Goal: Task Accomplishment & Management: Manage account settings

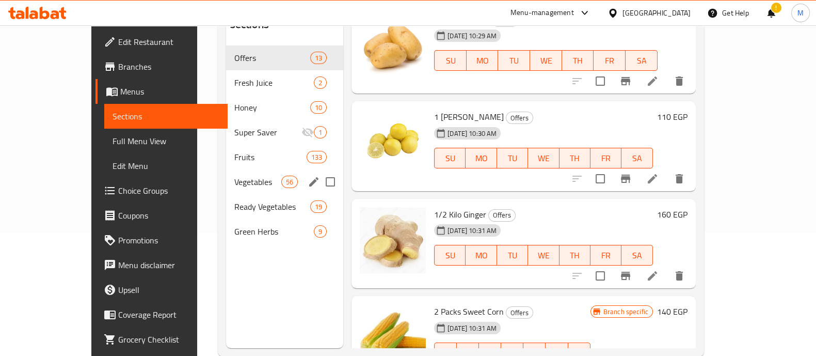
scroll to position [121, 0]
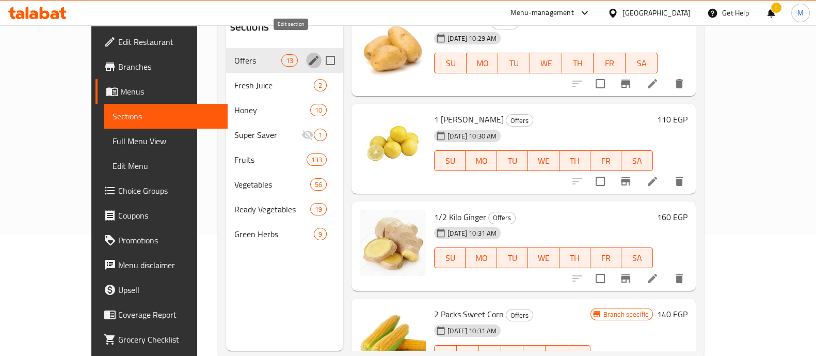
click at [309, 56] on icon "edit" at bounding box center [313, 60] width 9 height 9
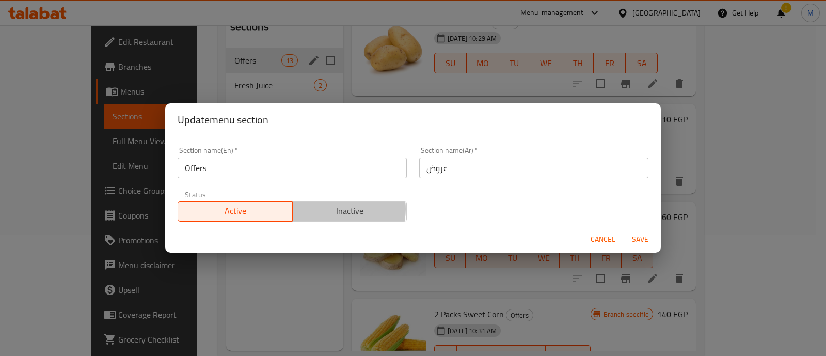
click at [337, 209] on span "Inactive" at bounding box center [350, 210] width 106 height 15
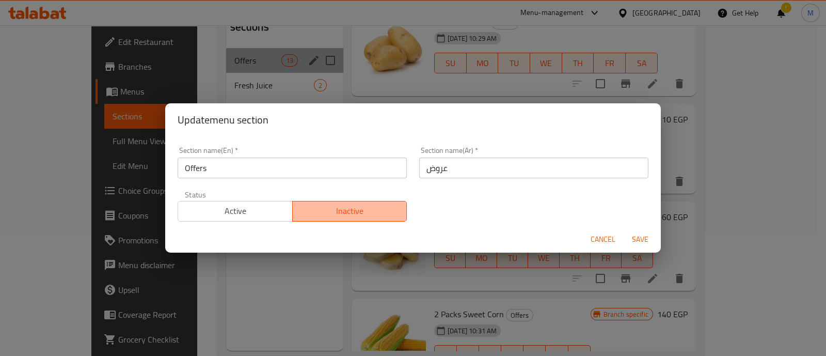
click at [365, 203] on span "Inactive" at bounding box center [350, 210] width 106 height 15
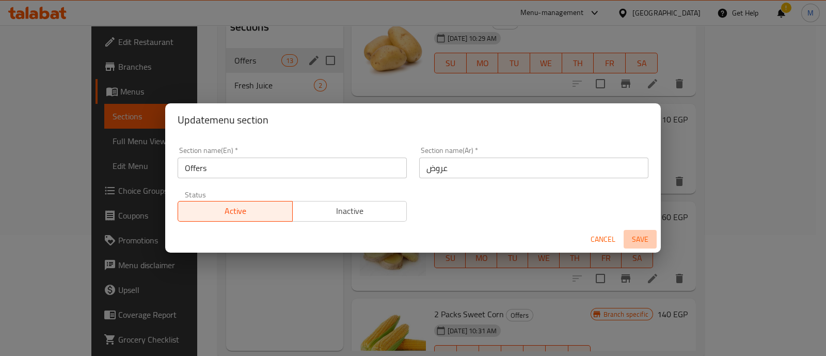
click at [645, 236] on span "Save" at bounding box center [640, 239] width 25 height 13
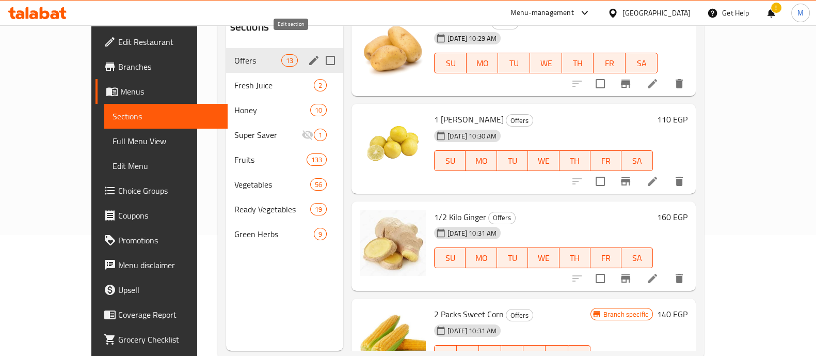
click at [309, 56] on icon "edit" at bounding box center [313, 60] width 9 height 9
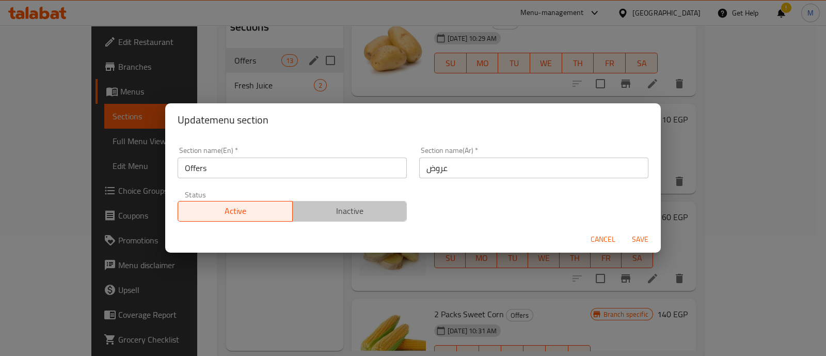
click at [361, 216] on span "Inactive" at bounding box center [350, 210] width 106 height 15
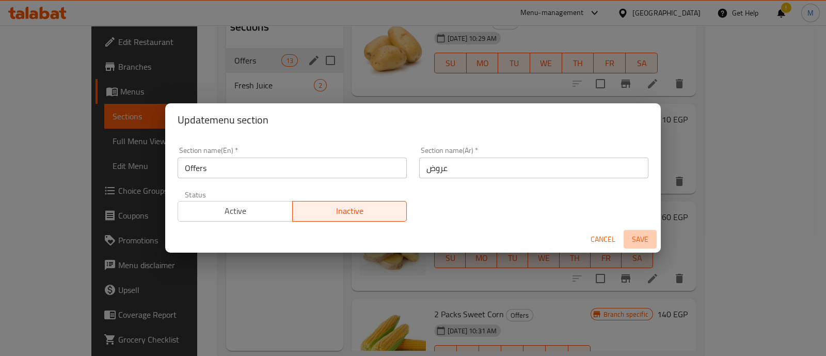
click at [641, 236] on span "Save" at bounding box center [640, 239] width 25 height 13
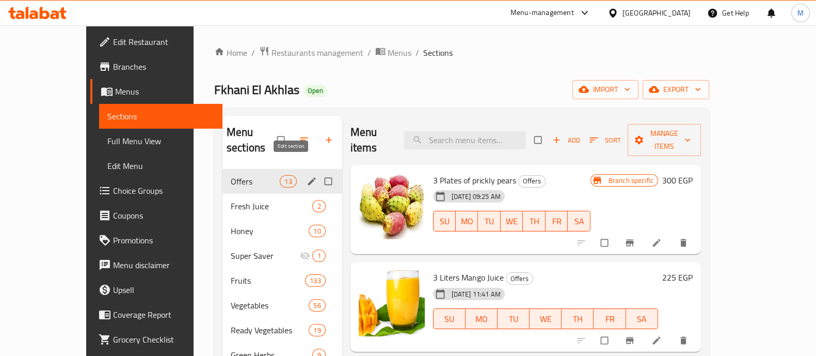
click at [307, 176] on icon "edit" at bounding box center [312, 181] width 10 height 10
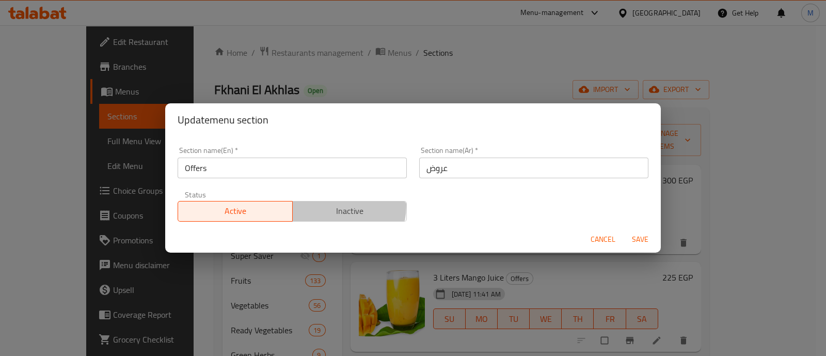
click at [323, 205] on span "Inactive" at bounding box center [350, 210] width 106 height 15
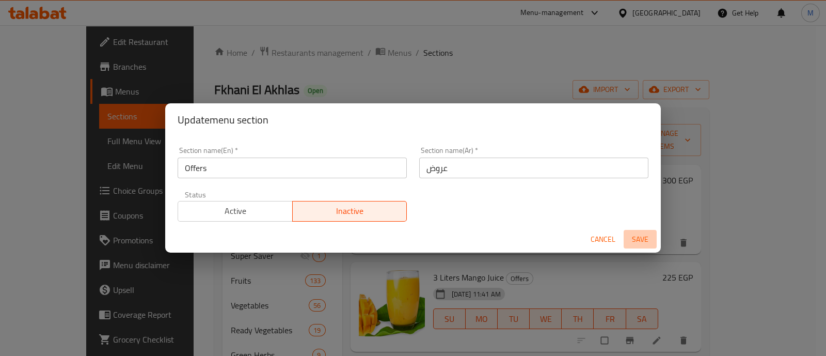
click at [634, 241] on span "Save" at bounding box center [640, 239] width 25 height 13
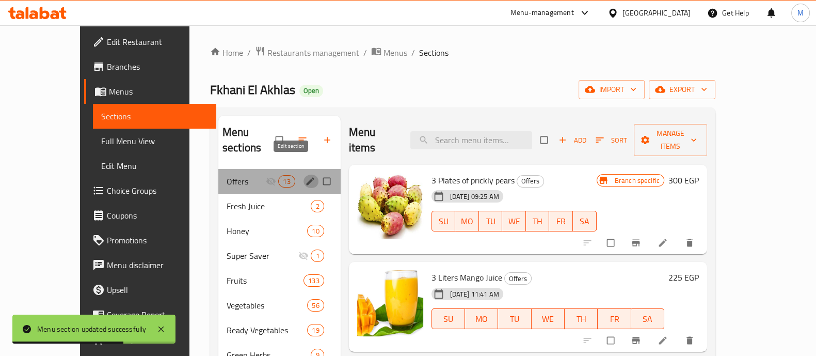
click at [306, 177] on icon "edit" at bounding box center [310, 181] width 8 height 8
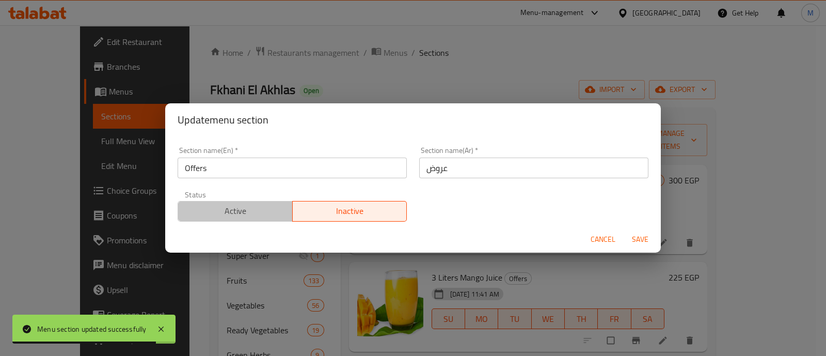
click at [272, 213] on span "Active" at bounding box center [235, 210] width 106 height 15
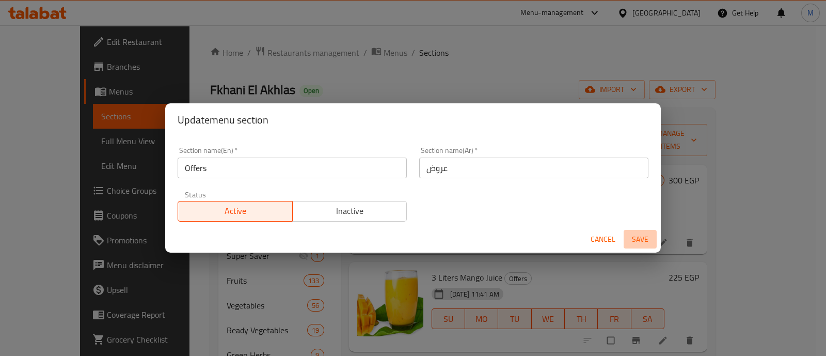
click at [642, 239] on span "Save" at bounding box center [640, 239] width 25 height 13
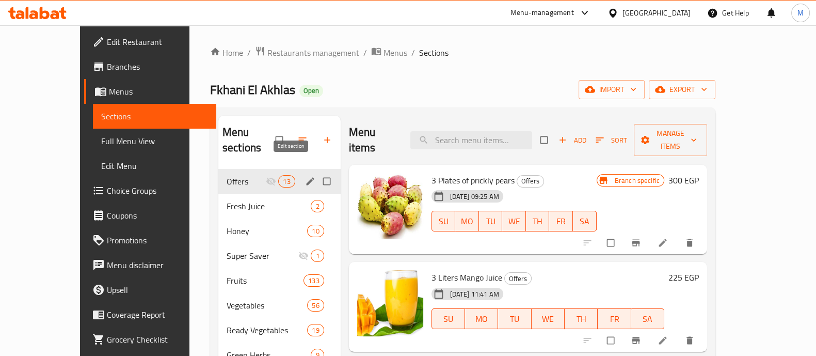
click at [305, 176] on icon "edit" at bounding box center [310, 181] width 10 height 10
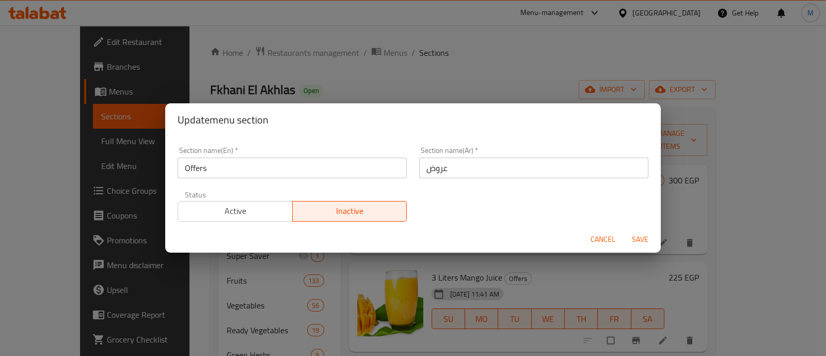
click at [243, 211] on span "Active" at bounding box center [235, 210] width 106 height 15
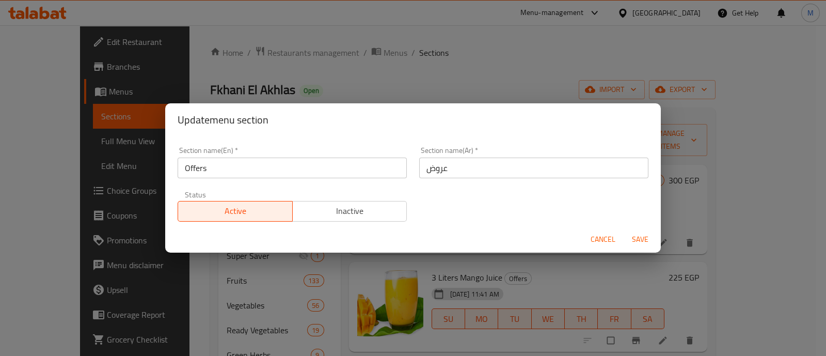
click at [645, 236] on span "Save" at bounding box center [640, 239] width 25 height 13
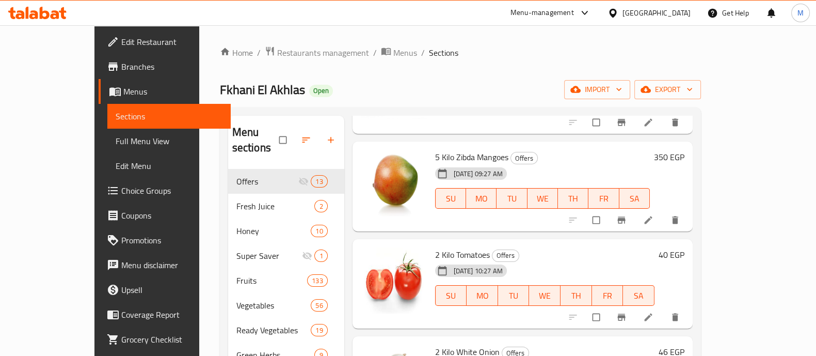
scroll to position [412, 0]
click at [625, 216] on icon "Branch-specific-item" at bounding box center [621, 219] width 8 height 7
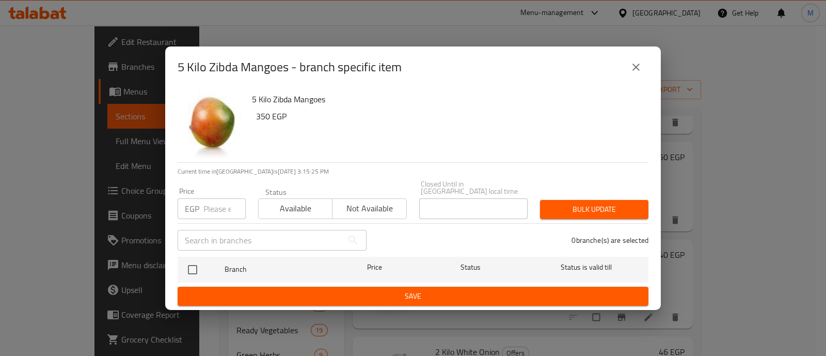
click at [380, 208] on span "Not available" at bounding box center [370, 208] width 66 height 15
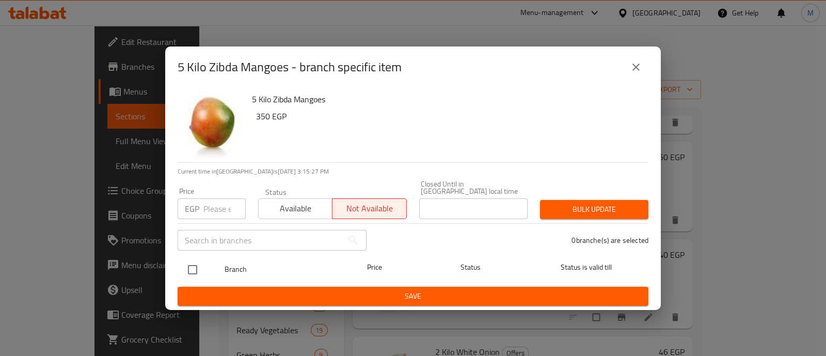
click at [184, 263] on input "checkbox" at bounding box center [193, 270] width 22 height 22
checkbox input "false"
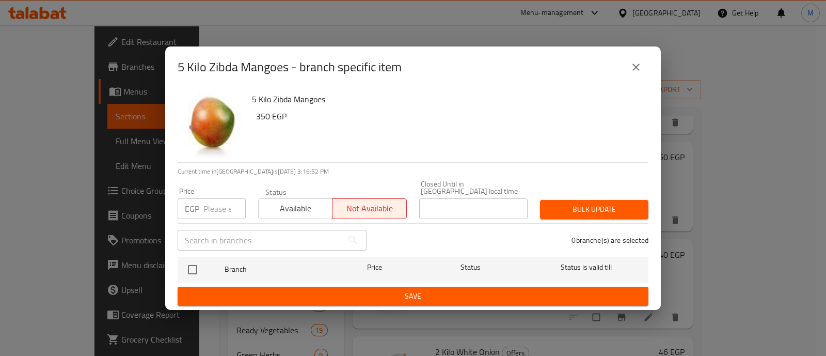
click at [637, 70] on icon "close" at bounding box center [636, 67] width 12 height 12
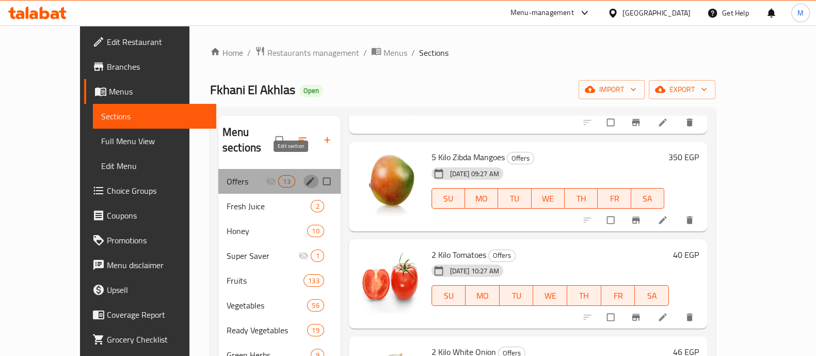
click at [305, 176] on icon "edit" at bounding box center [310, 181] width 10 height 10
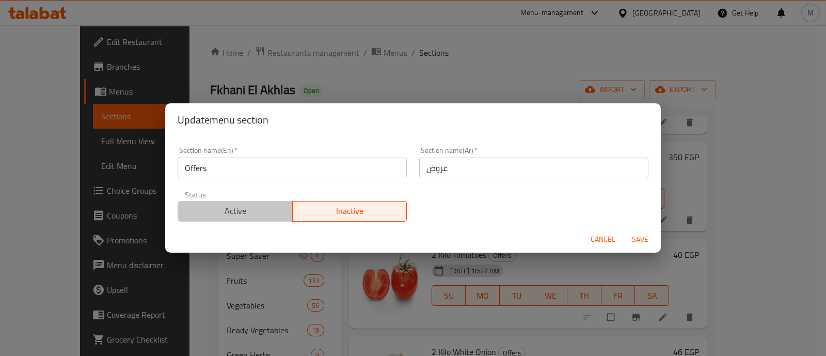
click at [236, 217] on span "Active" at bounding box center [235, 210] width 106 height 15
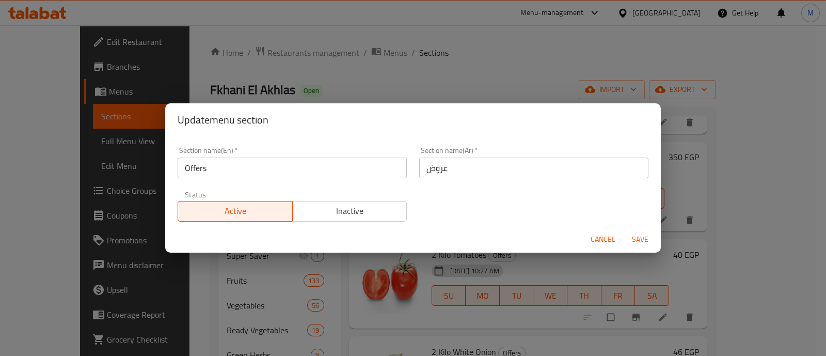
click at [649, 239] on span "Save" at bounding box center [640, 239] width 25 height 13
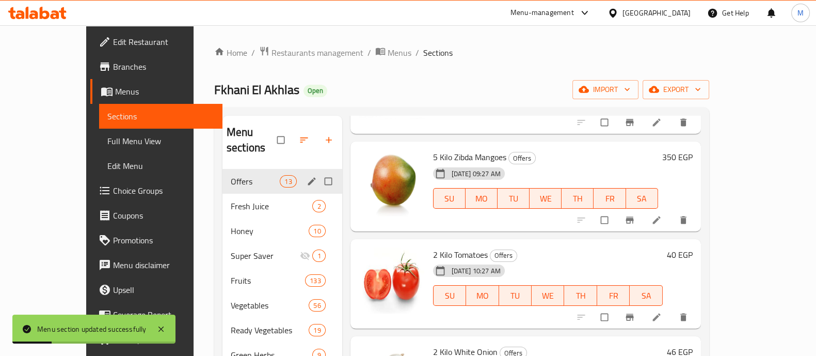
scroll to position [336, 0]
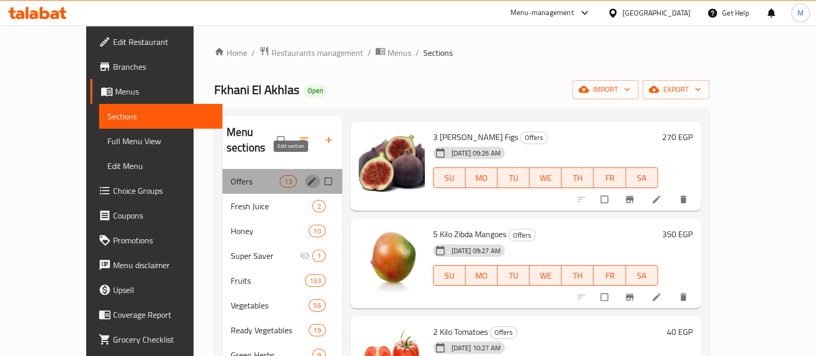
click at [307, 176] on icon "edit" at bounding box center [312, 181] width 10 height 10
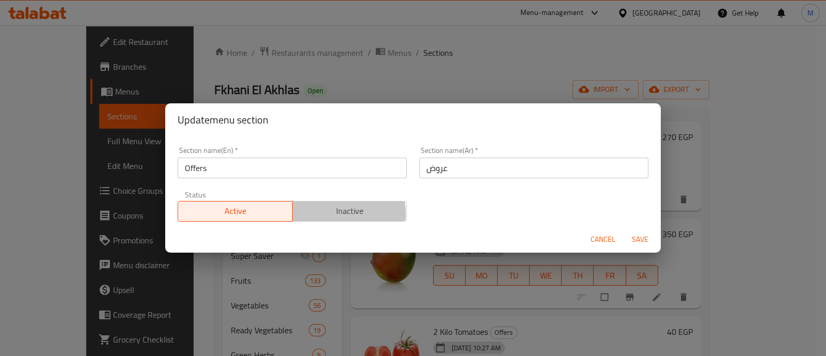
click at [316, 214] on span "Inactive" at bounding box center [350, 210] width 106 height 15
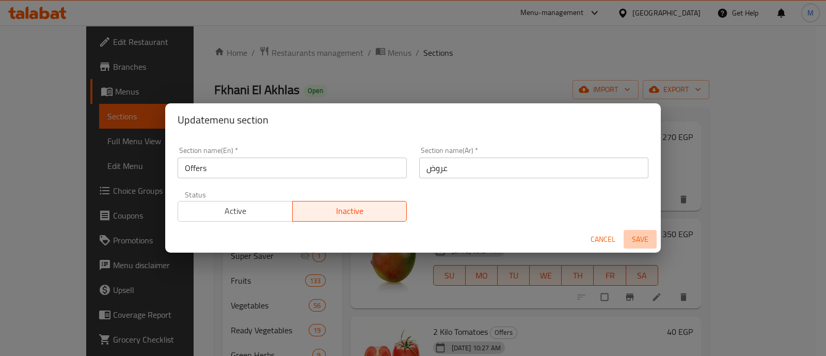
click at [641, 239] on span "Save" at bounding box center [640, 239] width 25 height 13
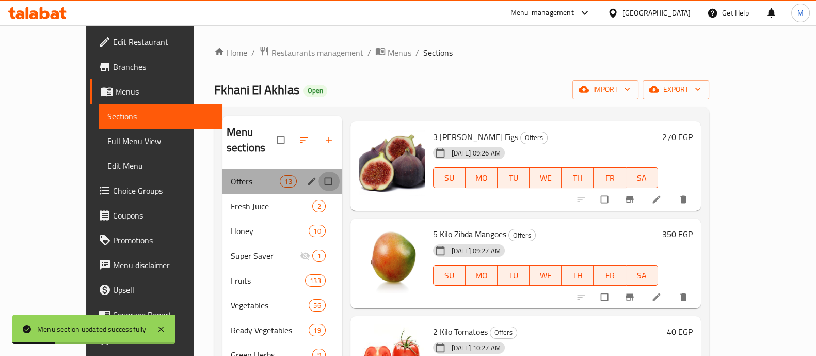
click at [319, 171] on input "Menu sections" at bounding box center [330, 181] width 22 height 20
checkbox input "true"
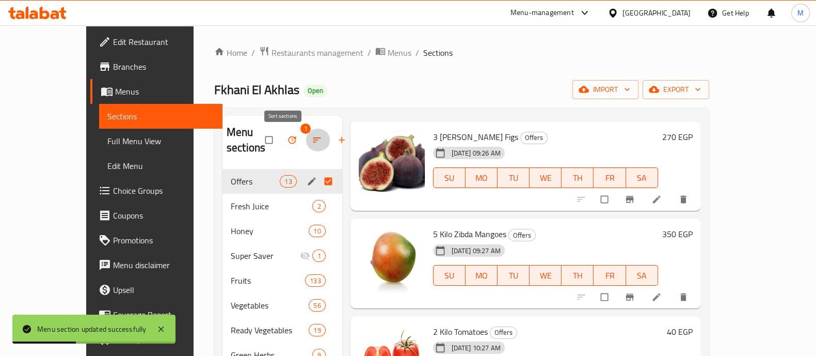
click at [312, 143] on icon "button" at bounding box center [317, 140] width 10 height 10
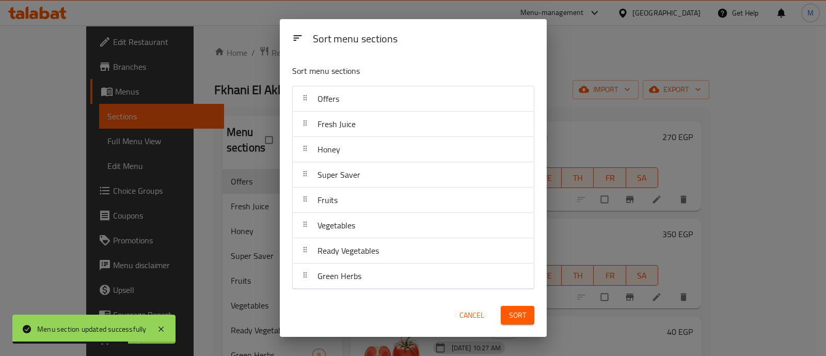
drag, startPoint x: 233, startPoint y: 160, endPoint x: 472, endPoint y: 306, distance: 279.7
click at [472, 306] on div "Sort menu sections Sort menu sections Offers Fresh Juice Honey Super Saver Frui…" at bounding box center [413, 178] width 826 height 356
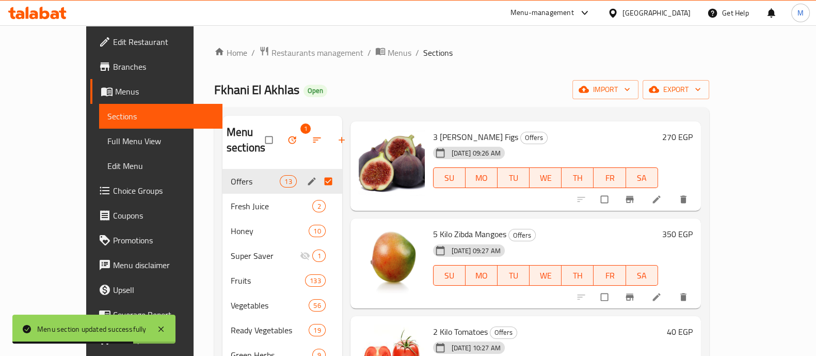
click at [472, 320] on div "2 Kilo Tomatoes Offers [DATE] 10:27 AM SU MO TU WE TH FR SA" at bounding box center [548, 361] width 238 height 82
click at [289, 139] on icon "button" at bounding box center [293, 140] width 8 height 8
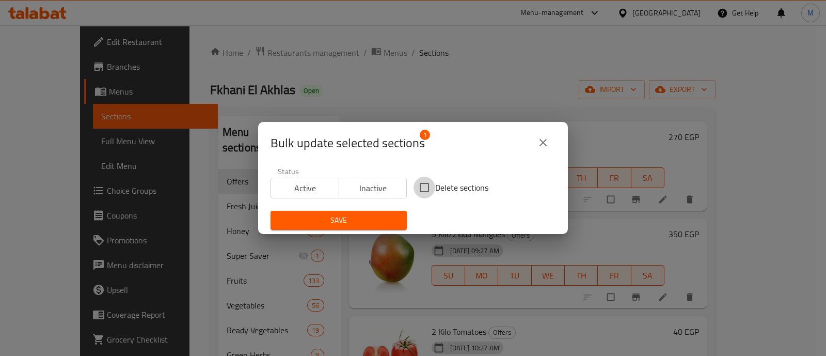
click at [424, 187] on input "Delete sections" at bounding box center [425, 188] width 22 height 22
checkbox input "true"
click at [362, 212] on button "Save" at bounding box center [339, 220] width 136 height 19
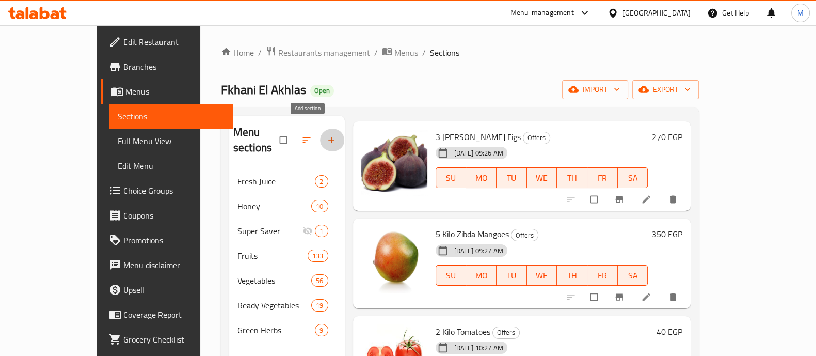
click at [326, 135] on icon "button" at bounding box center [331, 140] width 10 height 10
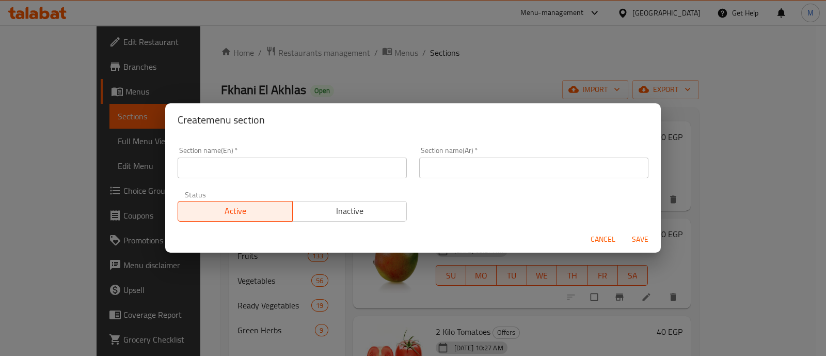
click at [278, 164] on input "text" at bounding box center [292, 167] width 229 height 21
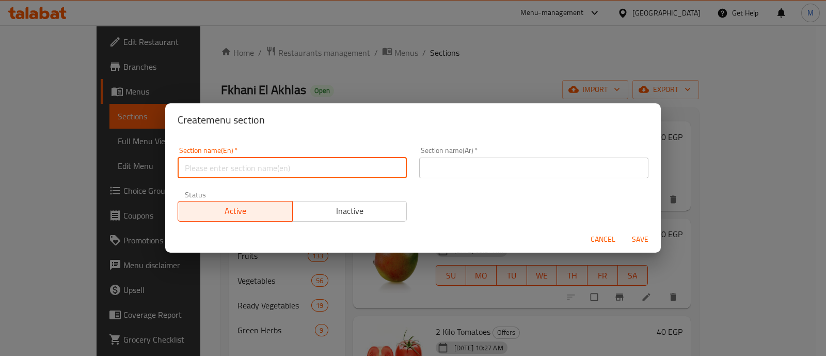
type input "Offers"
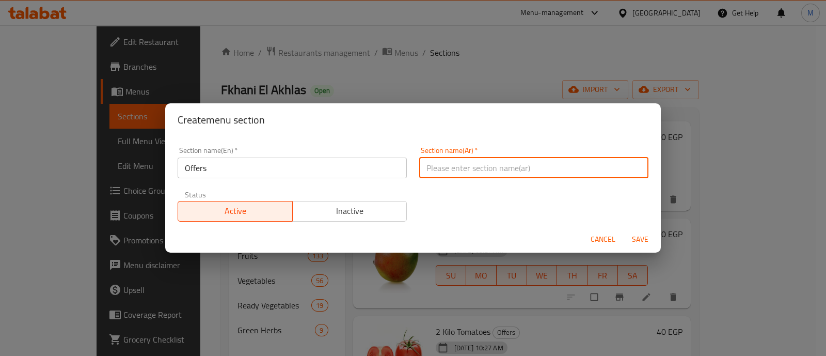
click at [468, 168] on input "text" at bounding box center [533, 167] width 229 height 21
type input "عروض"
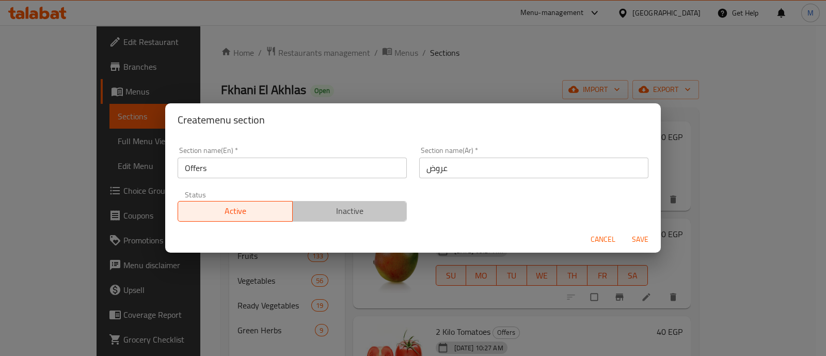
click at [349, 212] on span "Inactive" at bounding box center [350, 210] width 106 height 15
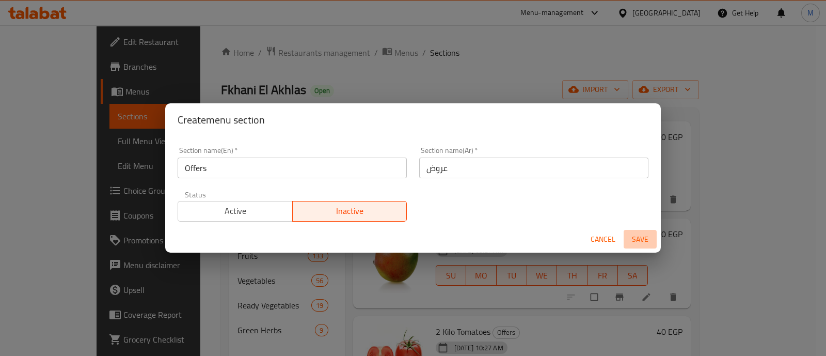
click at [642, 241] on span "Save" at bounding box center [640, 239] width 25 height 13
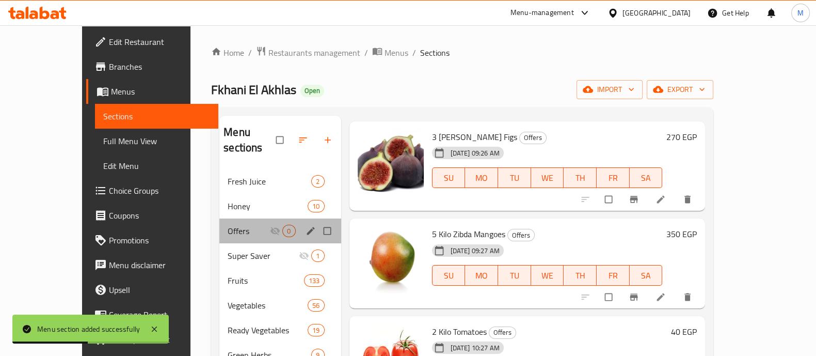
click at [219, 218] on div "Offers 0" at bounding box center [279, 230] width 121 height 25
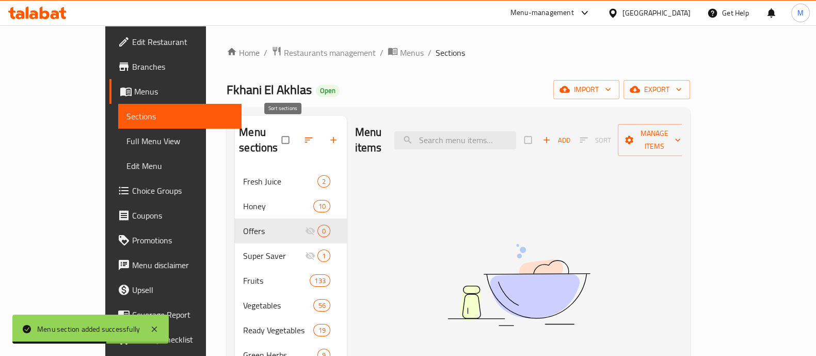
click at [304, 135] on icon "button" at bounding box center [309, 140] width 10 height 10
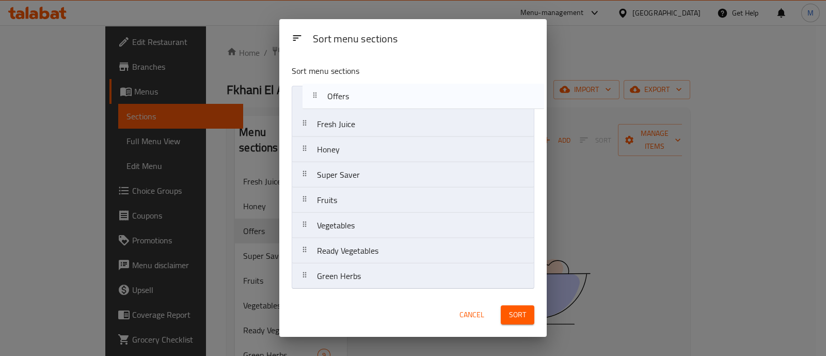
drag, startPoint x: 316, startPoint y: 152, endPoint x: 327, endPoint y: 94, distance: 58.9
click at [327, 94] on nav "Fresh Juice Honey Offers Super Saver Fruits Vegetables Ready Vegetables Green H…" at bounding box center [413, 187] width 242 height 203
click at [530, 321] on button "Sort" at bounding box center [518, 314] width 34 height 19
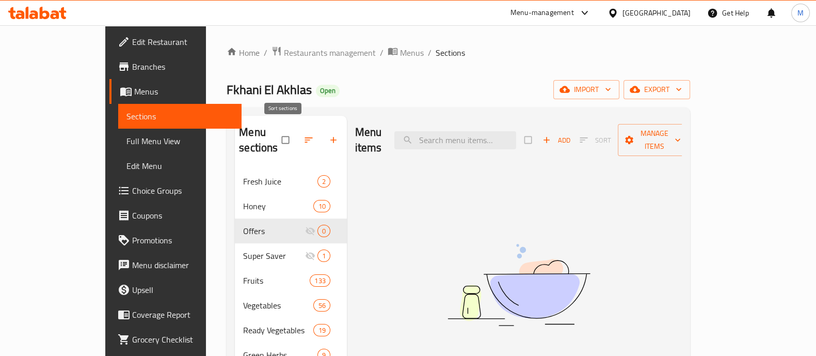
click at [304, 136] on icon "button" at bounding box center [309, 140] width 10 height 10
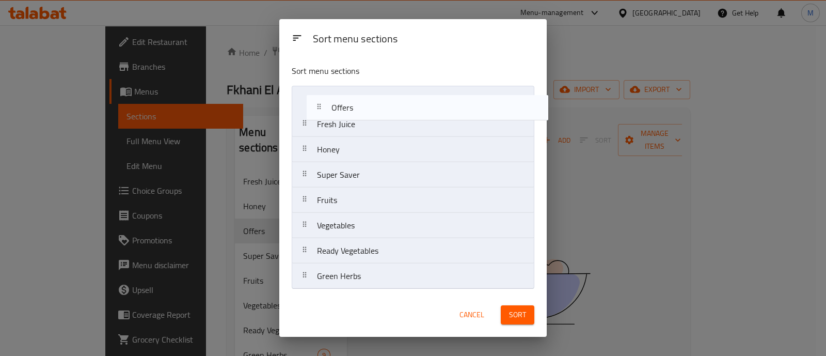
drag, startPoint x: 351, startPoint y: 151, endPoint x: 367, endPoint y: 100, distance: 54.0
click at [367, 100] on nav "Fresh Juice Honey Offers Super Saver Fruits Vegetables Ready Vegetables Green H…" at bounding box center [413, 187] width 242 height 203
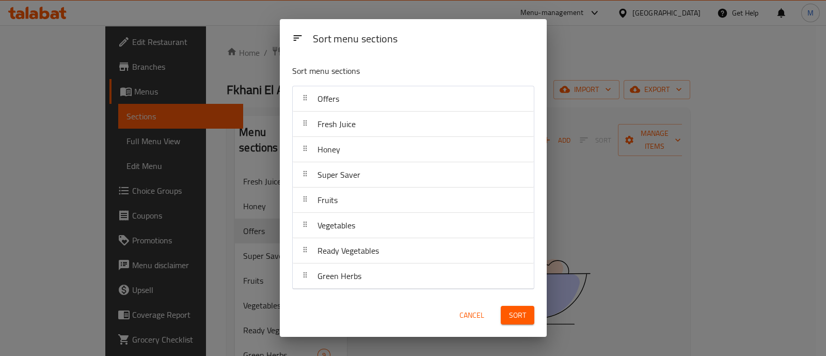
click at [520, 321] on span "Sort" at bounding box center [517, 315] width 17 height 13
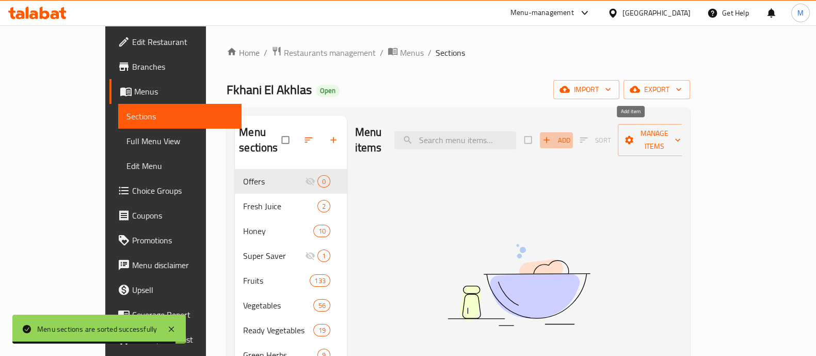
click at [570, 134] on span "Add" at bounding box center [557, 140] width 28 height 12
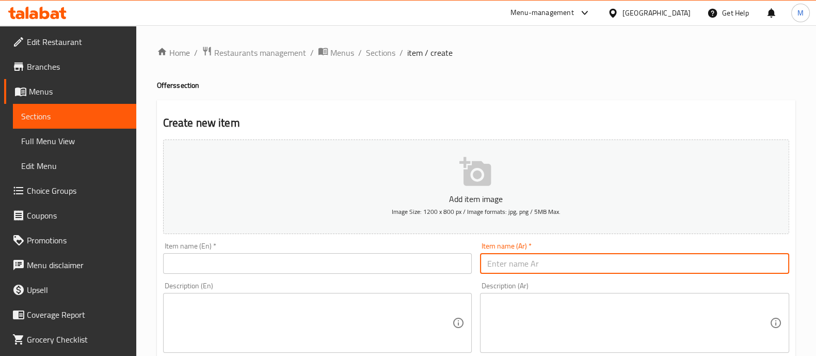
click at [547, 261] on input "text" at bounding box center [634, 263] width 309 height 21
paste input "٥ كيلو [PERSON_NAME]"
type input "٥ كيلو [PERSON_NAME]"
click at [227, 262] on input "text" at bounding box center [317, 263] width 309 height 21
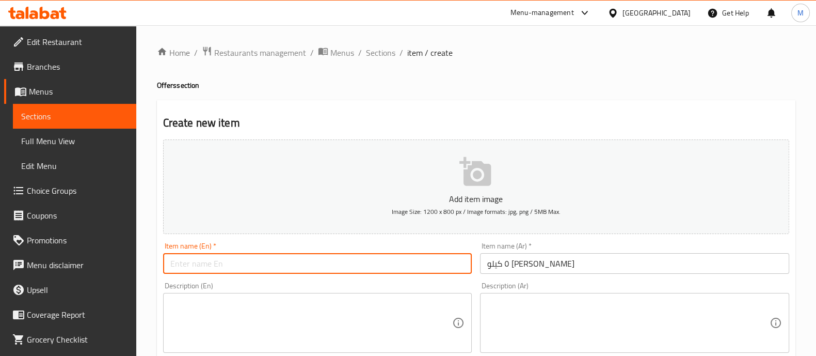
paste input "5 kg of Awis mangoes"
click at [183, 264] on input "5 kg of Awis mangoes" at bounding box center [317, 263] width 309 height 21
type input "5 Kilo Awis Mangoes"
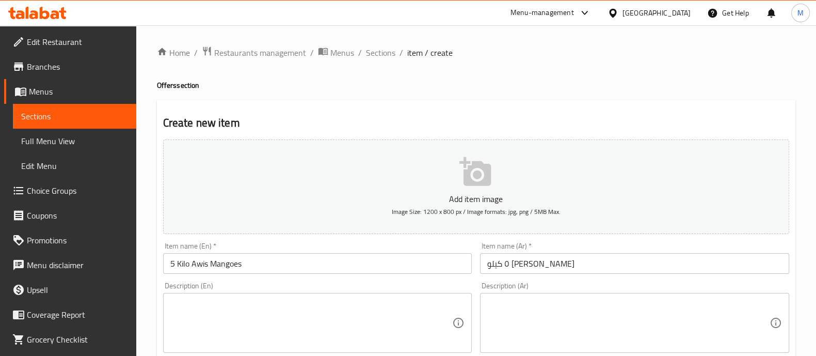
click at [260, 280] on div "Description (En) Description (En)" at bounding box center [317, 317] width 317 height 79
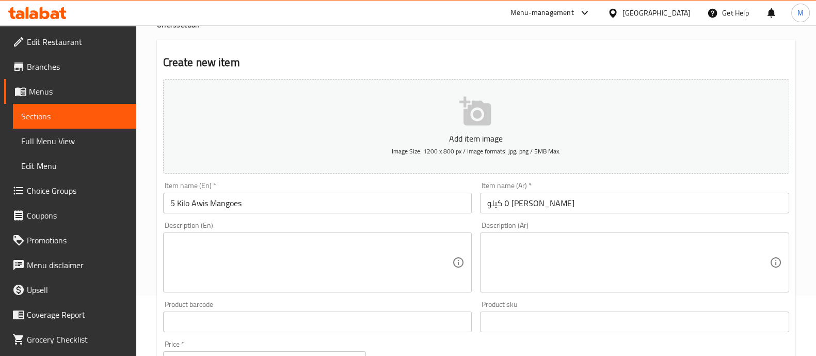
scroll to position [188, 0]
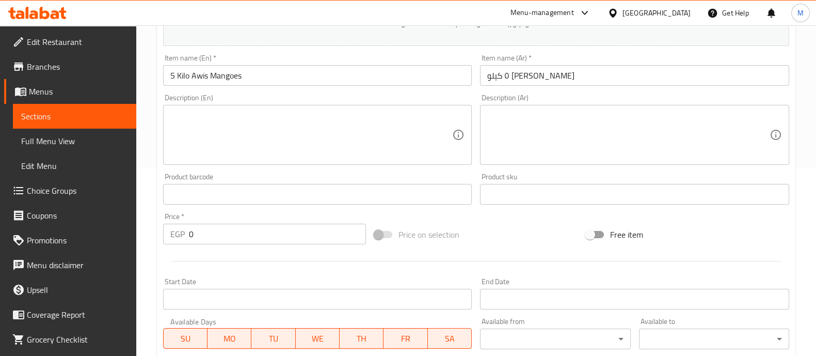
click at [206, 239] on input "0" at bounding box center [278, 234] width 178 height 21
type input "675"
click at [206, 253] on div at bounding box center [476, 260] width 634 height 25
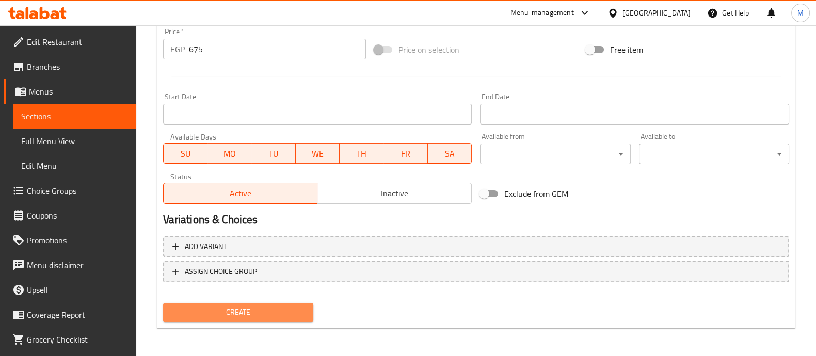
click at [222, 310] on span "Create" at bounding box center [238, 312] width 134 height 13
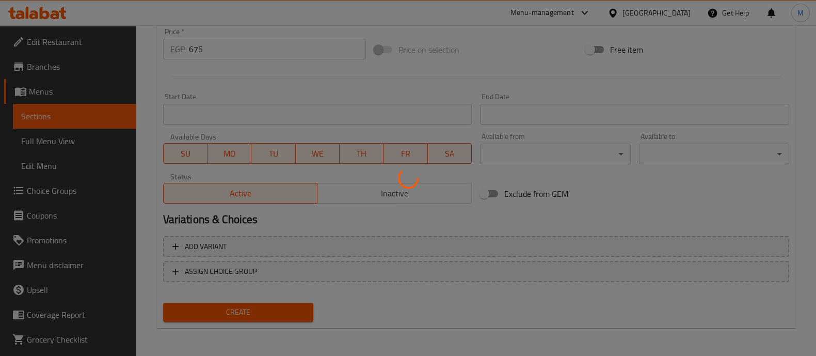
type input "0"
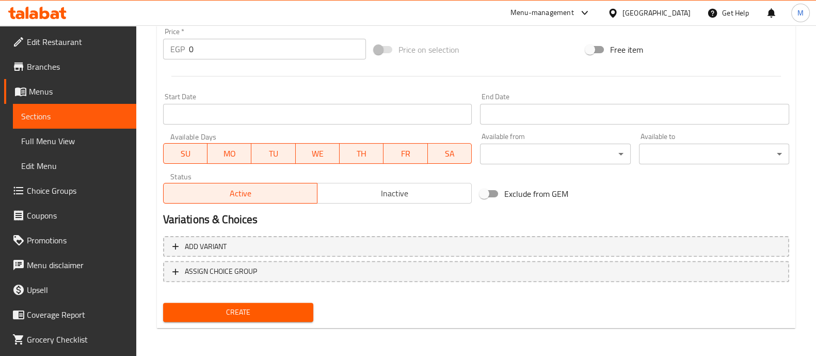
scroll to position [0, 0]
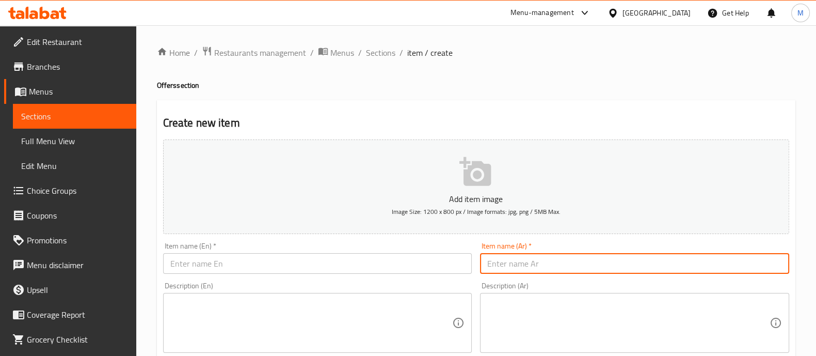
click at [539, 263] on input "text" at bounding box center [634, 263] width 309 height 21
paste input "٥ كيلو مانجو زبده"
type input "٥ كيلو مانجو زبده"
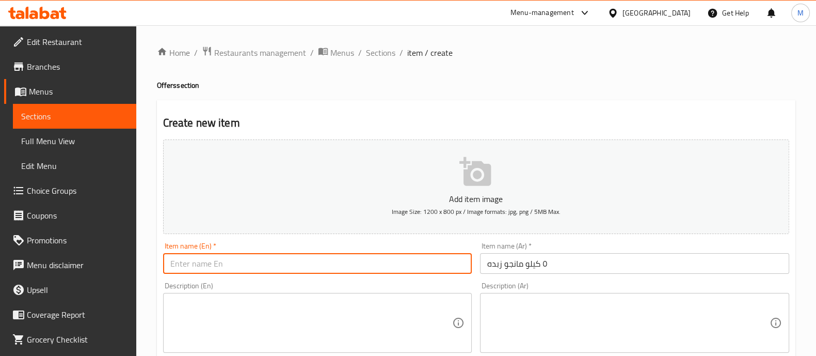
click at [237, 269] on input "text" at bounding box center [317, 263] width 309 height 21
paste input "5 kg mango butter"
click at [179, 264] on input "5 kg mango butter" at bounding box center [317, 263] width 309 height 21
type input "5 Kilo Mango Zibda"
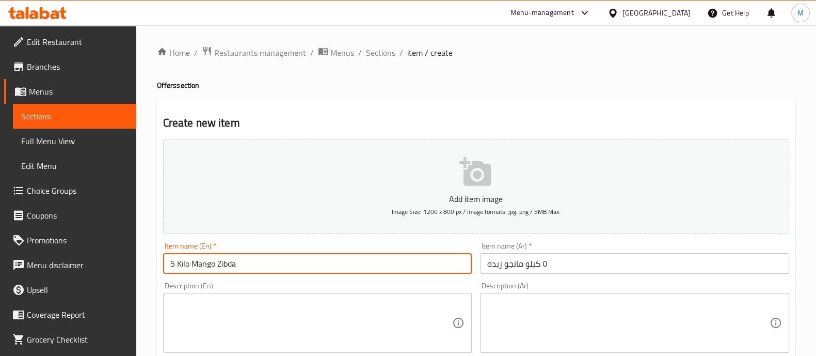
click at [262, 285] on div "Description (En) Description (En)" at bounding box center [317, 317] width 309 height 71
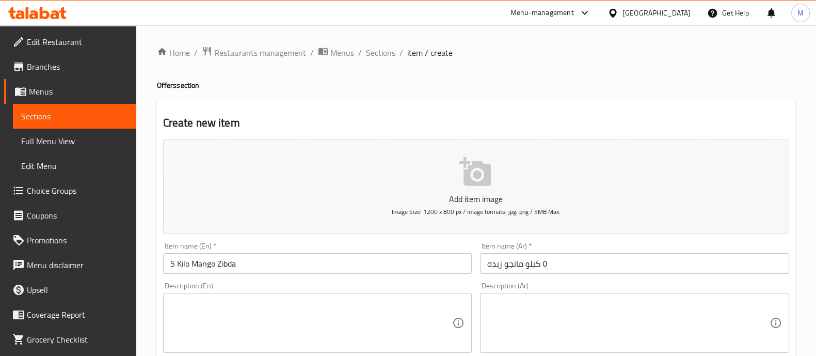
scroll to position [94, 0]
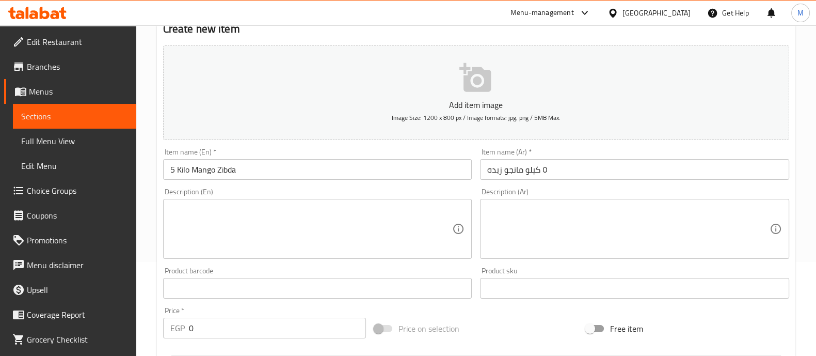
click at [225, 328] on input "0" at bounding box center [278, 327] width 178 height 21
type input "350"
click at [219, 307] on div "Price   * EGP 350 Price *" at bounding box center [264, 322] width 203 height 31
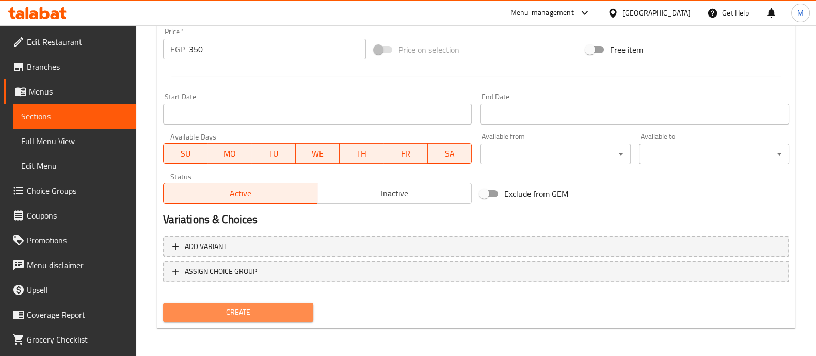
click at [218, 306] on span "Create" at bounding box center [238, 312] width 134 height 13
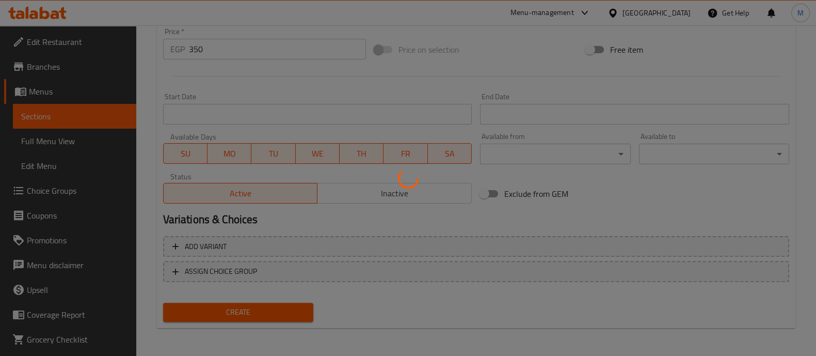
type input "0"
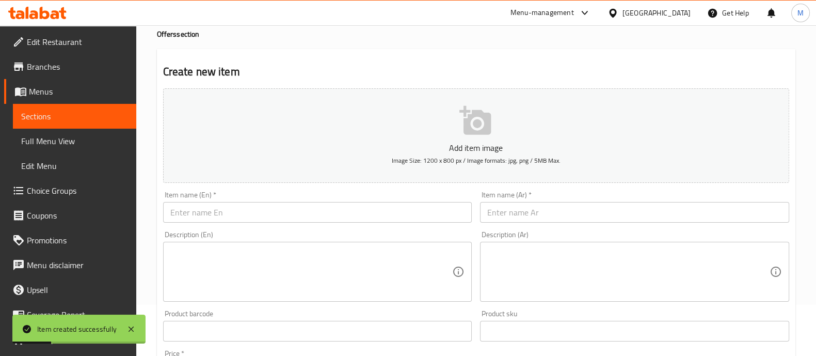
scroll to position [0, 0]
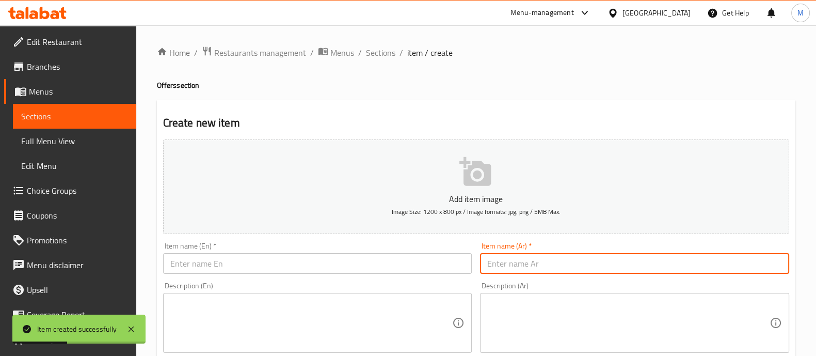
click at [507, 269] on input "text" at bounding box center [634, 263] width 309 height 21
paste input "٥ كيلو مانجو نعومي"
type input "٥ كيلو مانجو نعومي"
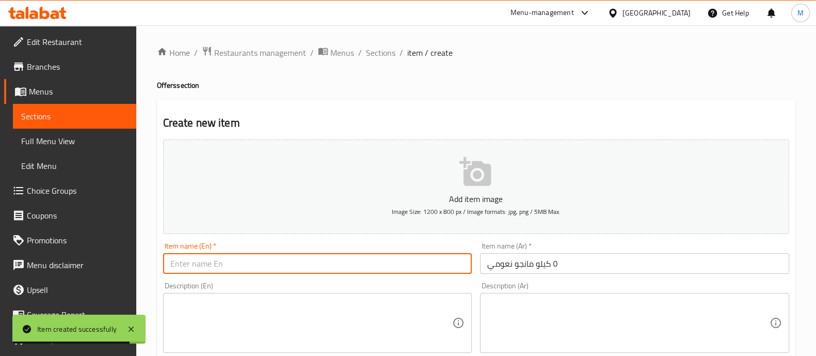
click at [285, 269] on input "text" at bounding box center [317, 263] width 309 height 21
paste input "5 kg [PERSON_NAME]"
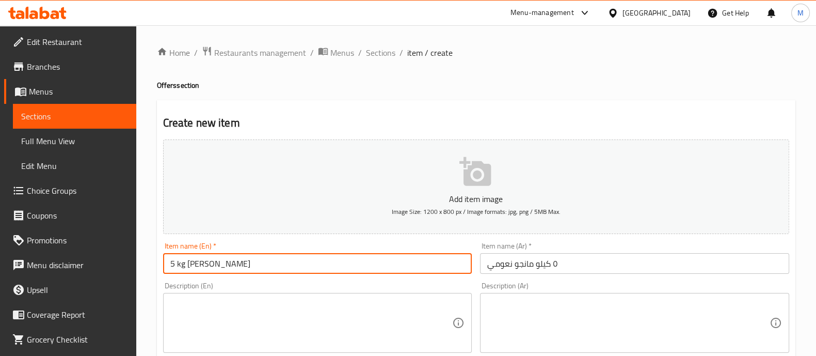
click at [178, 266] on input "5 kg [PERSON_NAME]" at bounding box center [317, 263] width 309 height 21
type input "5 Kilo [PERSON_NAME]"
click at [262, 281] on div "Description (En) Description (En)" at bounding box center [317, 317] width 317 height 79
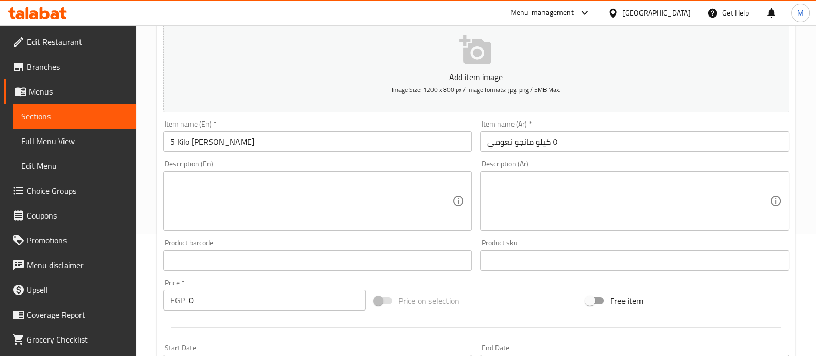
scroll to position [122, 0]
click at [217, 289] on input "0" at bounding box center [278, 299] width 178 height 21
type input "425"
click at [210, 316] on div at bounding box center [476, 326] width 634 height 25
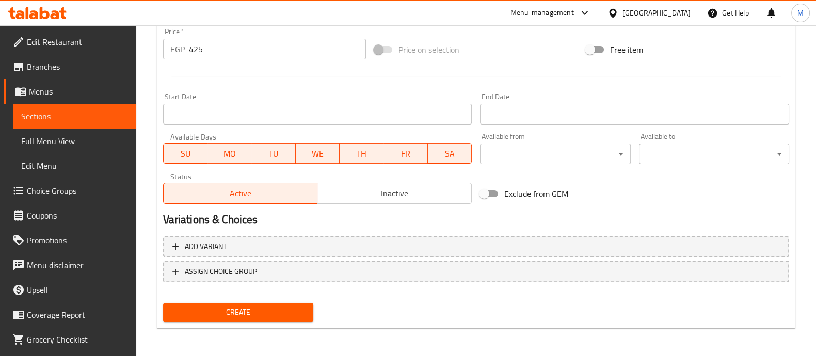
click at [225, 311] on span "Create" at bounding box center [238, 312] width 134 height 13
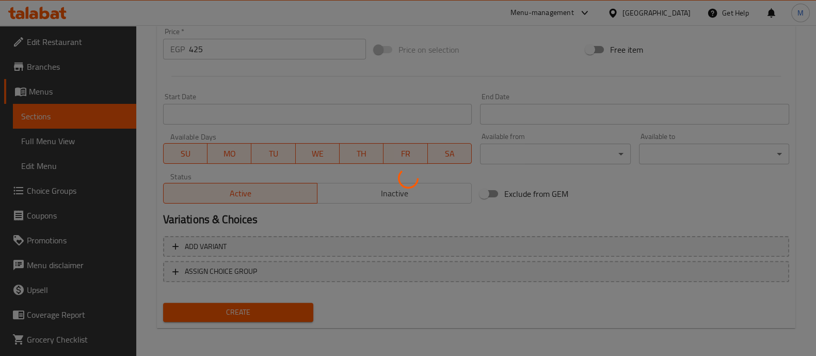
type input "0"
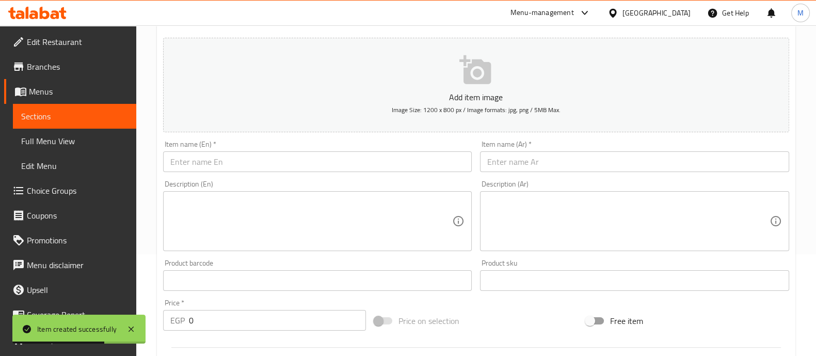
scroll to position [101, 0]
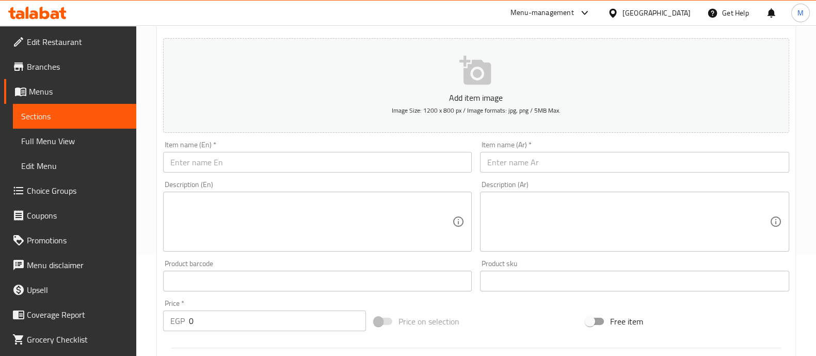
click at [532, 165] on input "text" at bounding box center [634, 162] width 309 height 21
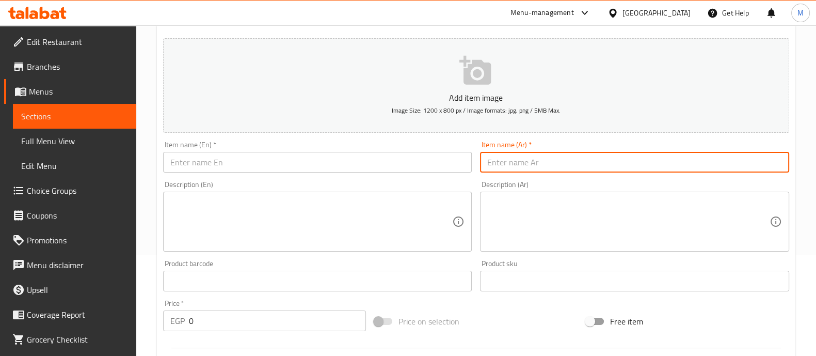
paste input "٣ كيلو جوافه بناتي"
type input "٣ كيلو جوافه بناتي"
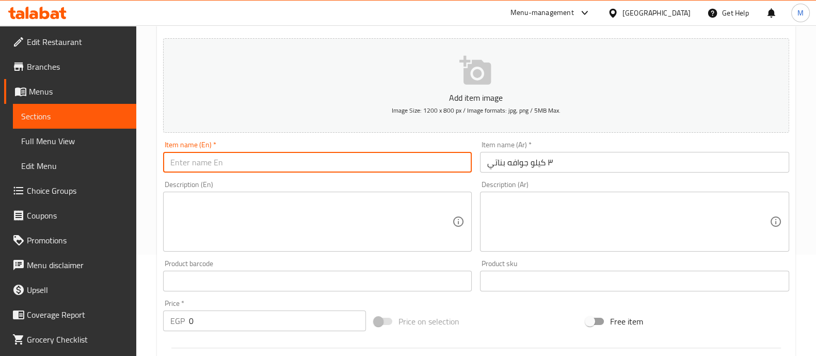
click at [248, 157] on input "text" at bounding box center [317, 162] width 309 height 21
paste input "3 kg Baby Guava"
click at [178, 163] on input "3 kg Baby Guava" at bounding box center [317, 162] width 309 height 21
type input "3 Kilo Banati Guava"
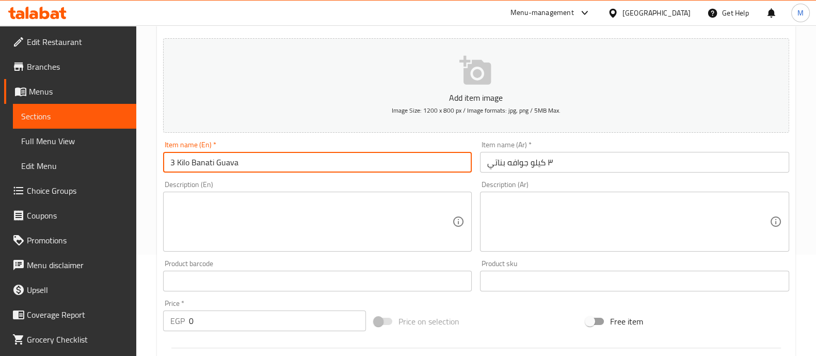
scroll to position [209, 0]
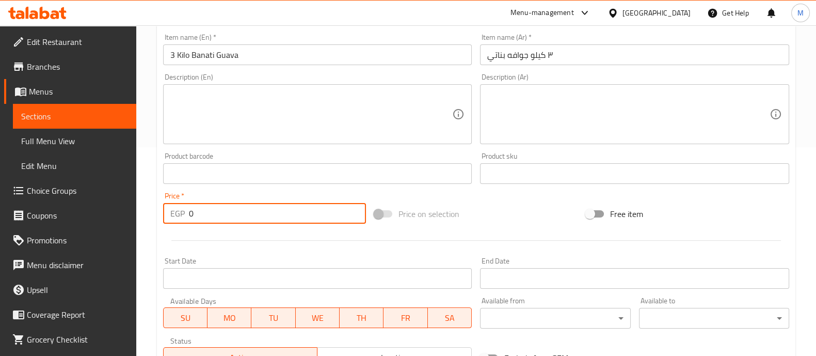
click at [241, 218] on input "0" at bounding box center [278, 213] width 178 height 21
type input "255"
click at [240, 233] on div at bounding box center [476, 240] width 634 height 25
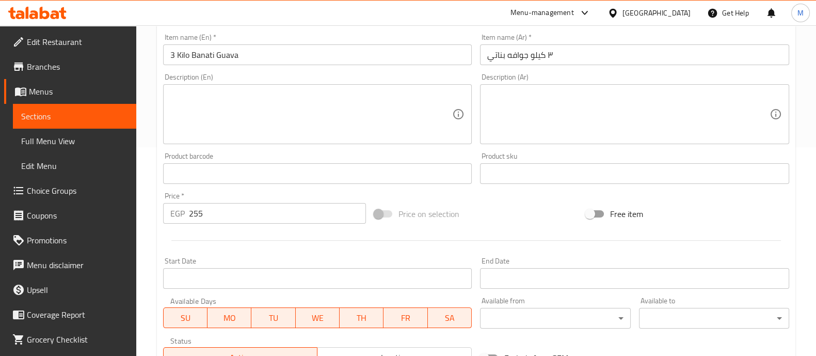
scroll to position [373, 0]
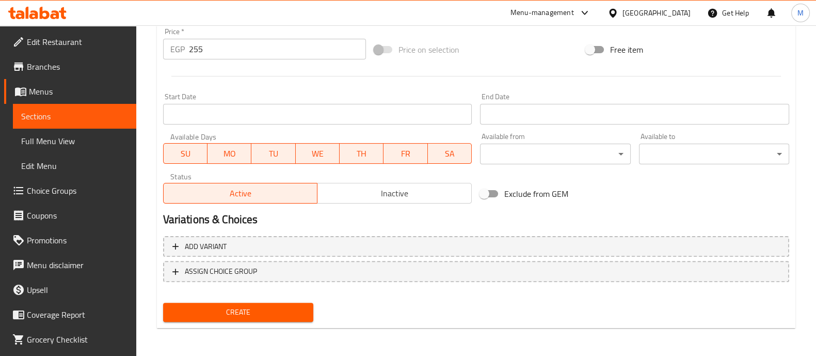
click at [266, 317] on span "Create" at bounding box center [238, 312] width 134 height 13
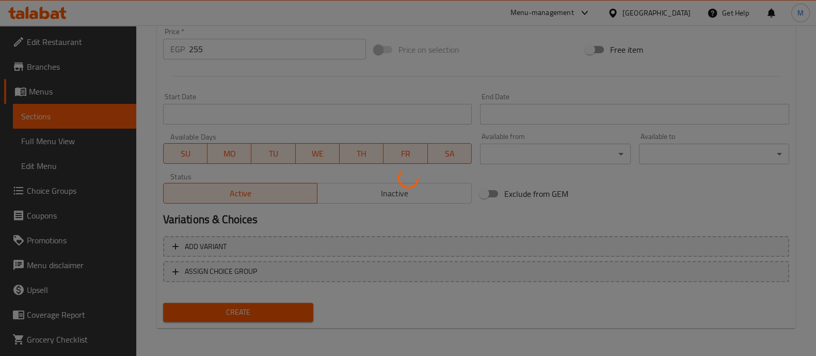
type input "0"
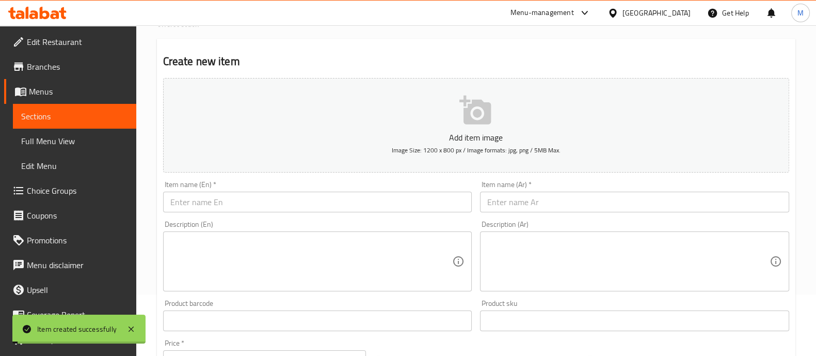
scroll to position [0, 0]
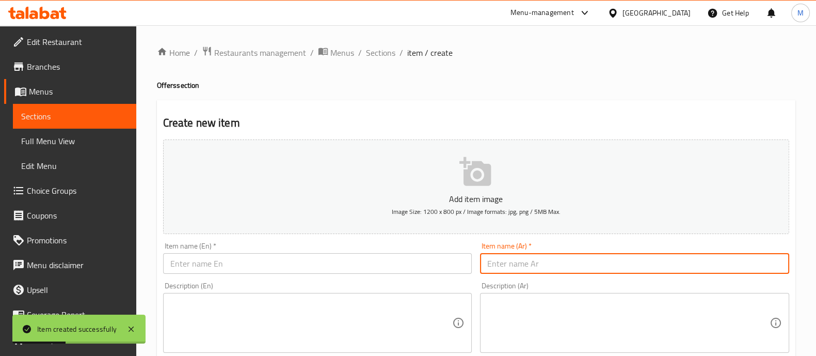
click at [564, 263] on input "text" at bounding box center [634, 263] width 309 height 21
paste input "٣ كيلو عنب احمر كريمسون"
type input "٣ كيلو عنب احمر كريمسون"
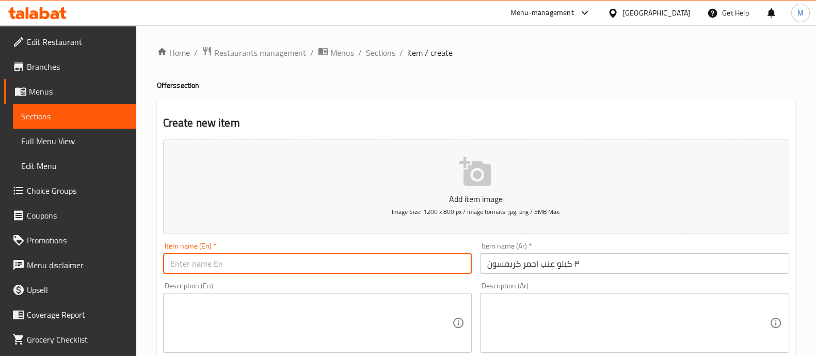
click at [228, 264] on input "text" at bounding box center [317, 263] width 309 height 21
paste input "3 kg Crimson Red Grapes"
click at [178, 264] on input "3 kg Crimson Red Grapes" at bounding box center [317, 263] width 309 height 21
click at [222, 272] on input "3 KiloCrimson Red Grapes" at bounding box center [317, 263] width 309 height 21
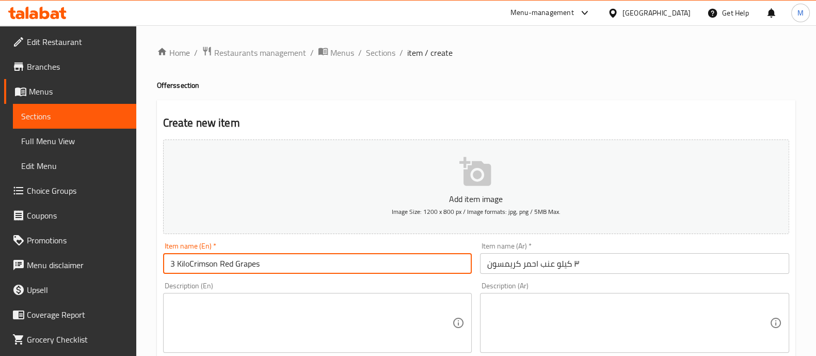
click at [189, 263] on input "3 KiloCrimson Red Grapes" at bounding box center [317, 263] width 309 height 21
type input "3 Kilo Crimson Red Grapes"
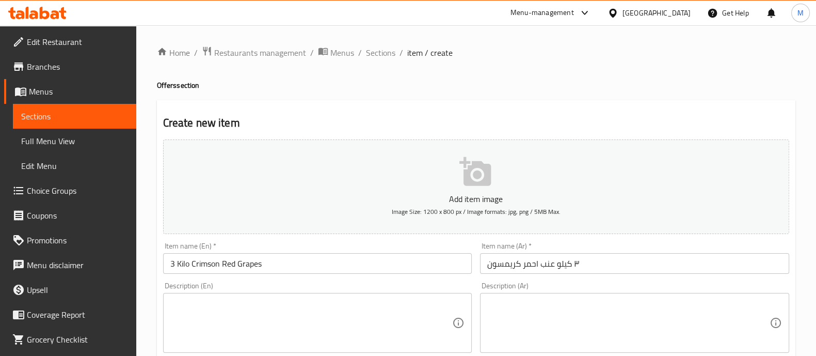
click at [227, 283] on div "Description (En) Description (En)" at bounding box center [317, 317] width 309 height 71
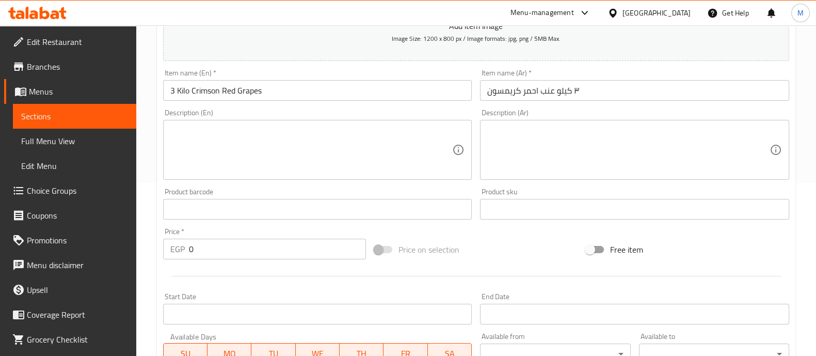
scroll to position [172, 0]
click at [219, 244] on input "0" at bounding box center [278, 249] width 178 height 21
type input "225"
click at [232, 272] on div at bounding box center [476, 276] width 634 height 25
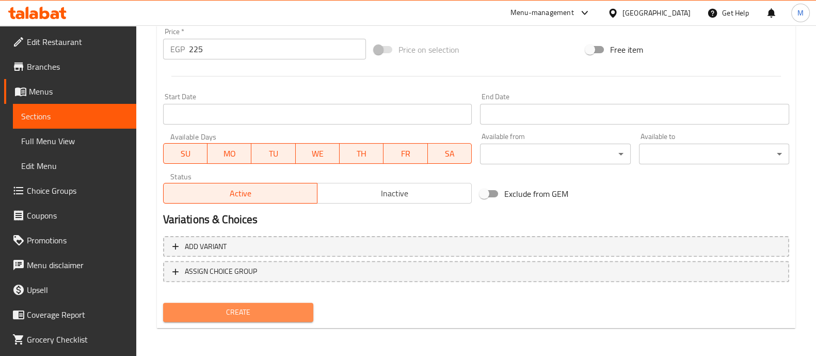
click at [226, 318] on button "Create" at bounding box center [238, 312] width 150 height 19
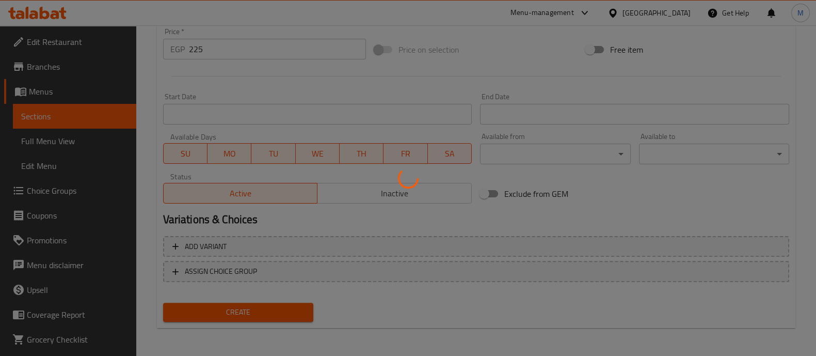
type input "0"
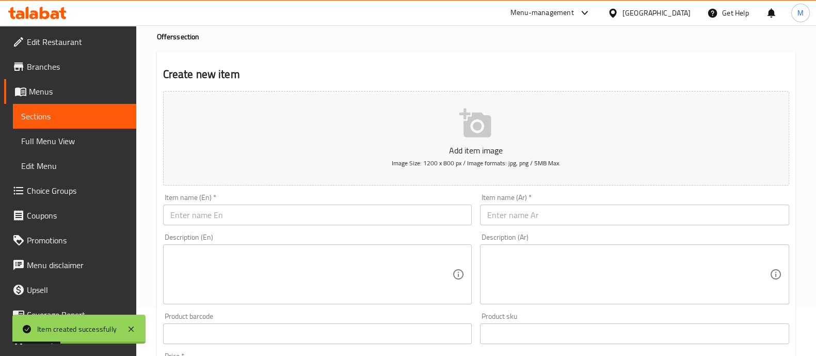
scroll to position [0, 0]
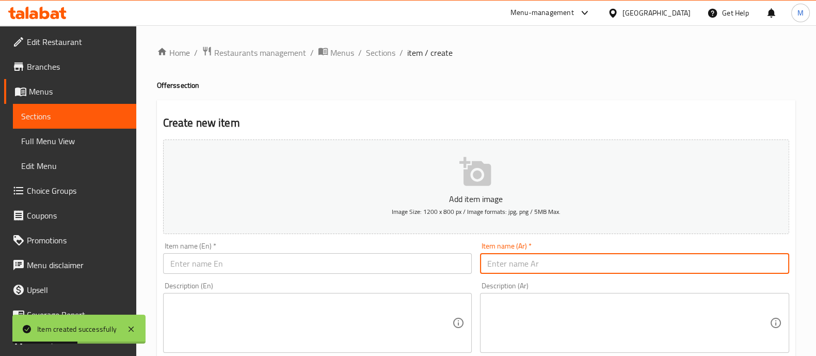
click at [501, 260] on input "text" at bounding box center [634, 263] width 309 height 21
paste input "٣ كيلو عنب ابيض بناتي"
type input "٣ كيلو عنب ابيض بناتي"
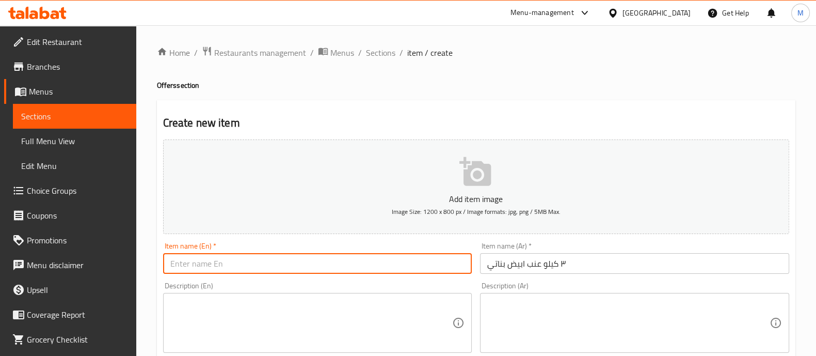
click at [224, 262] on input "text" at bounding box center [317, 263] width 309 height 21
paste input "3 kg White Seedless Grapes"
click at [179, 264] on input "3 kg White Seedless Grapes" at bounding box center [317, 263] width 309 height 21
click at [234, 262] on input "3 Kilo White Seedless Grapes" at bounding box center [317, 263] width 309 height 21
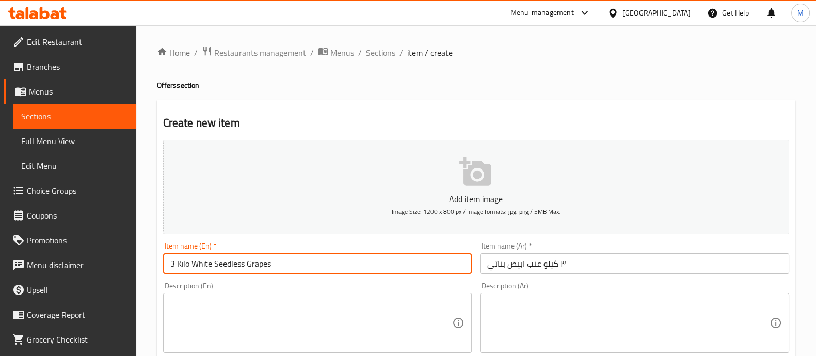
click at [234, 262] on input "3 Kilo White Seedless Grapes" at bounding box center [317, 263] width 309 height 21
type input "3 Kilo White Banati Grapes"
click at [263, 280] on div "Description (En) Description (En)" at bounding box center [317, 317] width 317 height 79
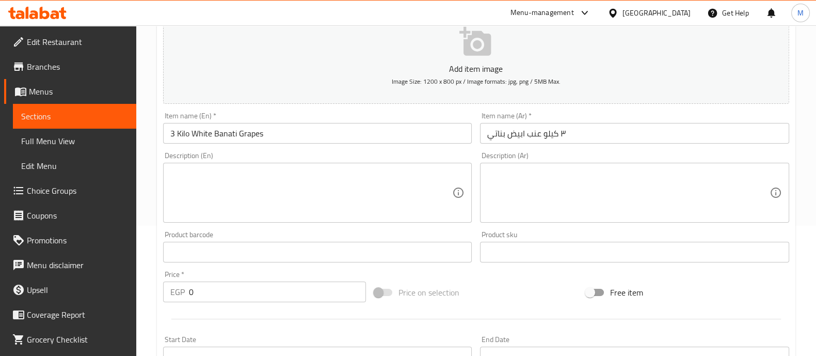
scroll to position [131, 0]
click at [245, 283] on input "0" at bounding box center [278, 290] width 178 height 21
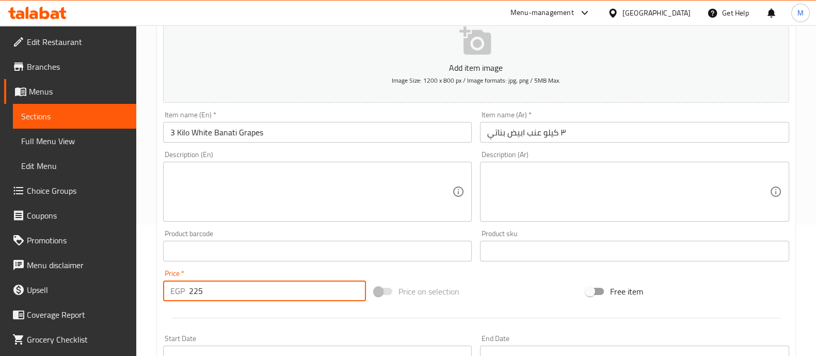
type input "225"
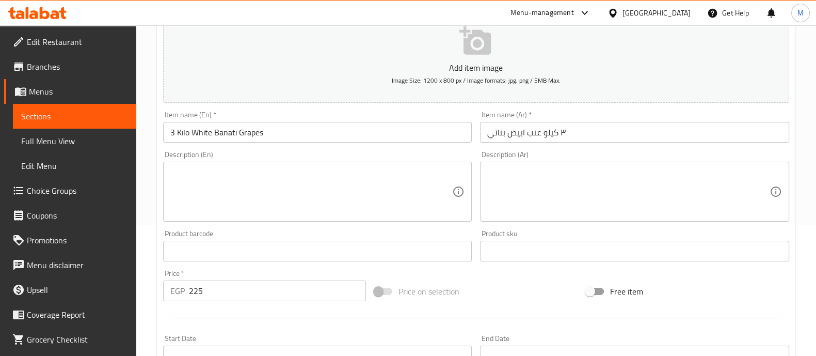
click at [263, 316] on div at bounding box center [476, 317] width 634 height 25
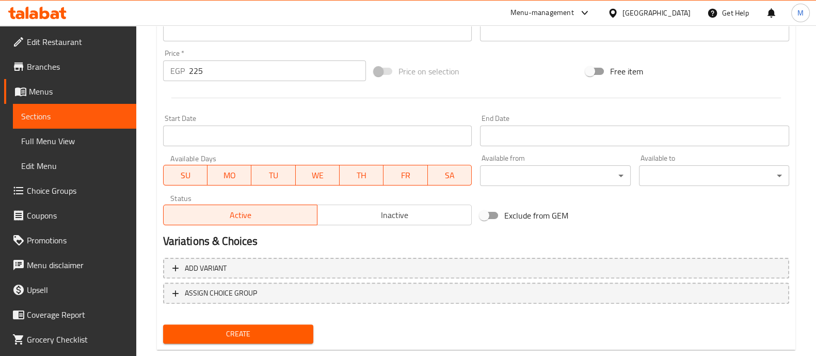
scroll to position [373, 0]
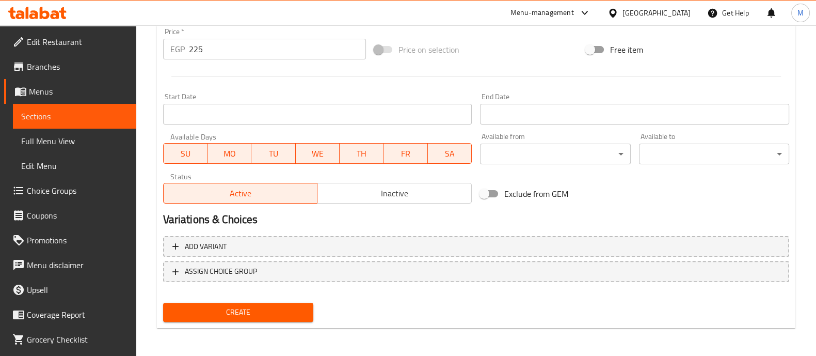
click at [261, 314] on span "Create" at bounding box center [238, 312] width 134 height 13
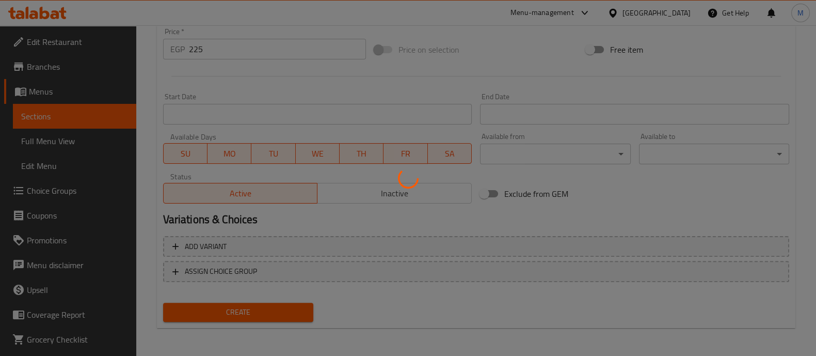
type input "0"
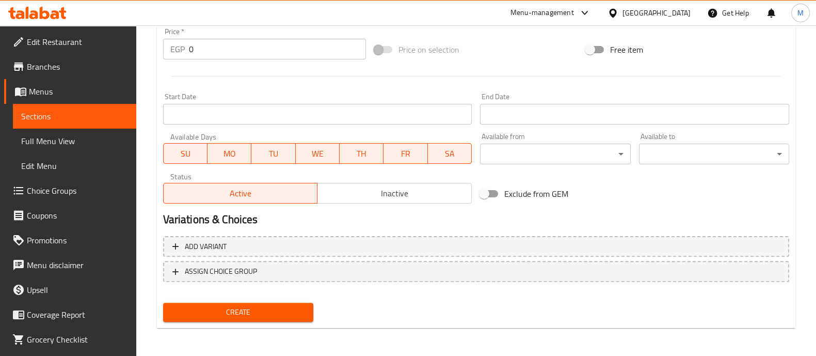
scroll to position [0, 0]
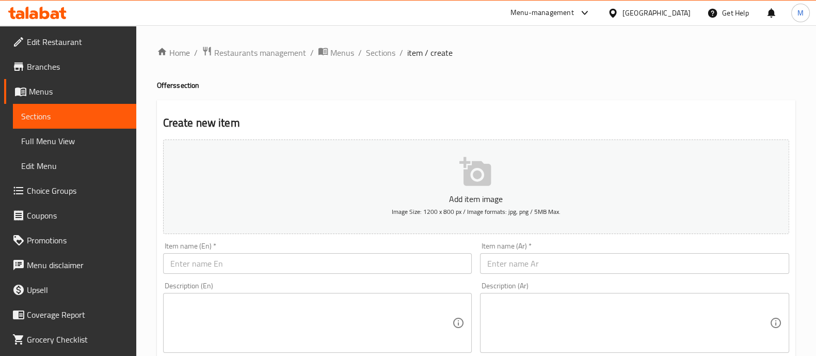
click at [528, 269] on input "text" at bounding box center [634, 263] width 309 height 21
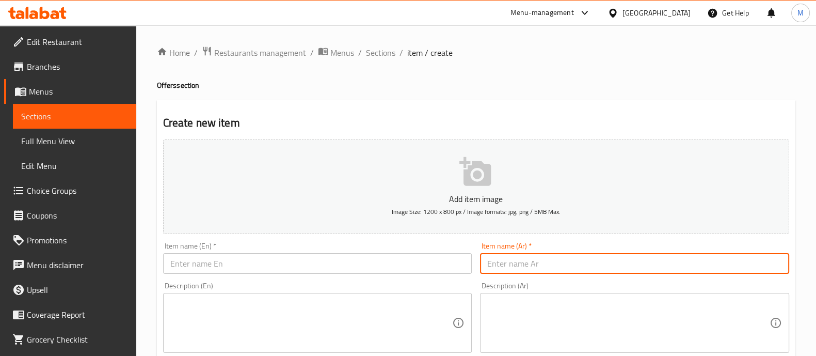
paste input "٣ كيلو بلح برحي بسعر ٢٥٠ جنيه بدل ٣٠٠ جنيه"
drag, startPoint x: 580, startPoint y: 264, endPoint x: 482, endPoint y: 252, distance: 98.8
click at [482, 252] on div "Item name (Ar)   * ٣ كيلو بلح برحي بسعر ٢٥٠ جنيه بدل ٣٠٠ جنيه Item name (Ar) *" at bounding box center [634, 257] width 309 height 31
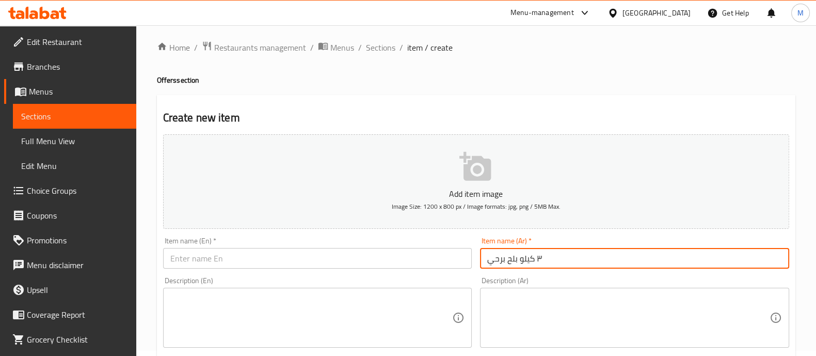
scroll to position [12, 0]
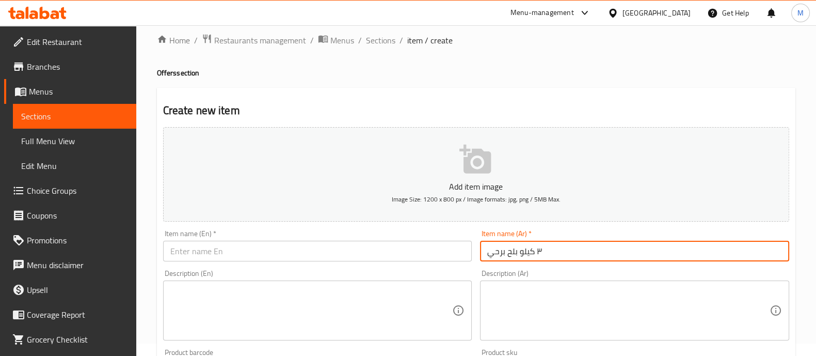
type input "٣ كيلو بلح برحي"
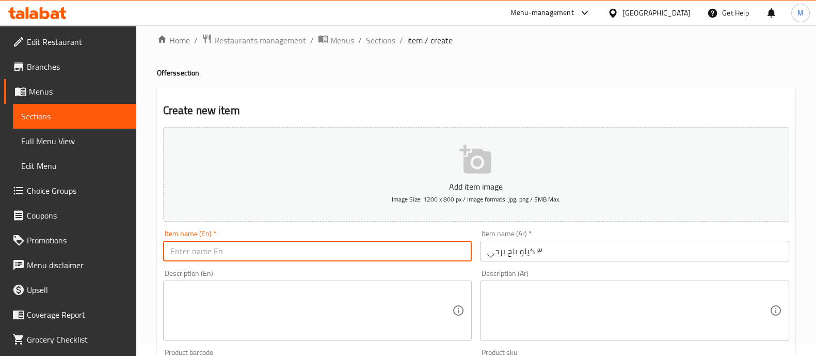
click at [286, 252] on input "text" at bounding box center [317, 251] width 309 height 21
paste input "3 kg Barhi Dates"
click at [178, 251] on input "3 kg Barhi Dates" at bounding box center [317, 251] width 309 height 21
type input "3 [PERSON_NAME] Dates"
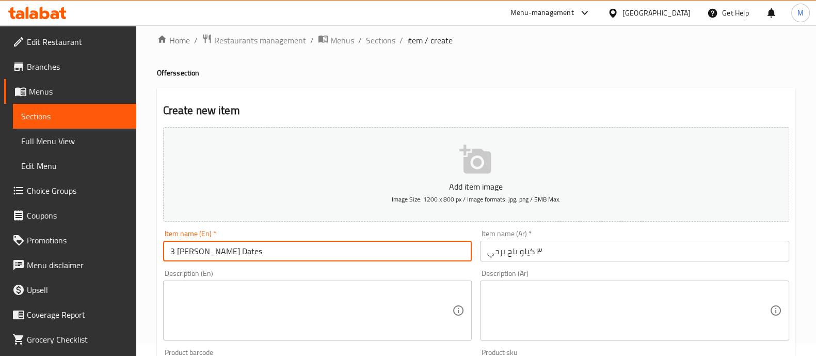
click at [289, 266] on div "Description (En) Description (En)" at bounding box center [317, 304] width 317 height 79
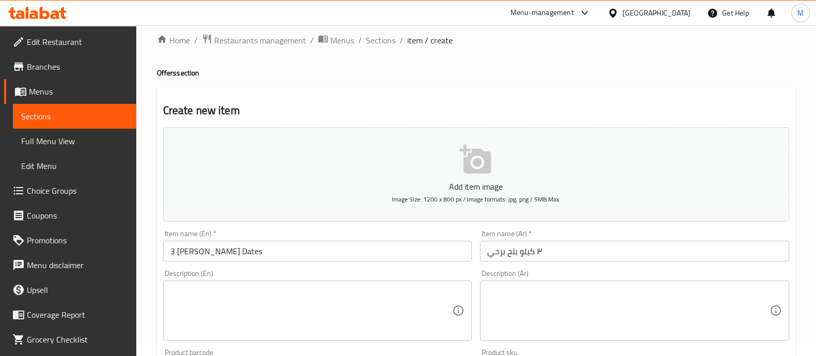
scroll to position [129, 0]
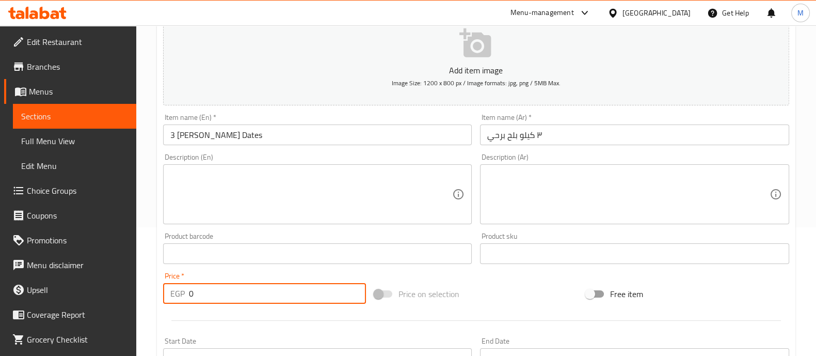
click at [279, 294] on input "0" at bounding box center [278, 293] width 178 height 21
type input "300"
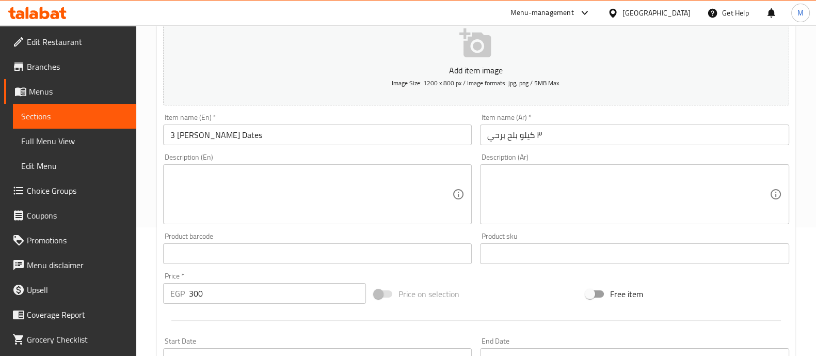
click at [273, 310] on div at bounding box center [476, 320] width 634 height 25
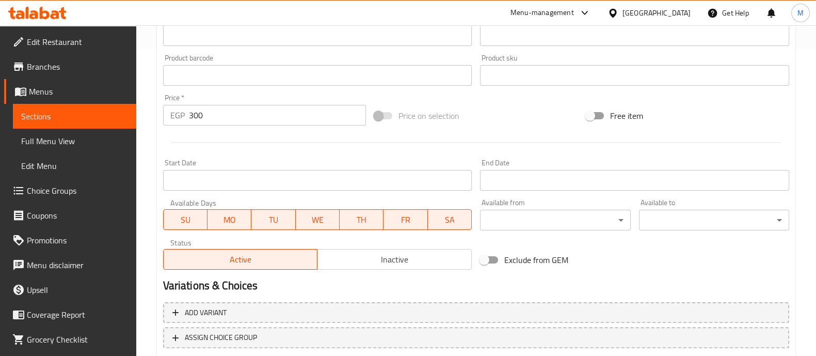
scroll to position [373, 0]
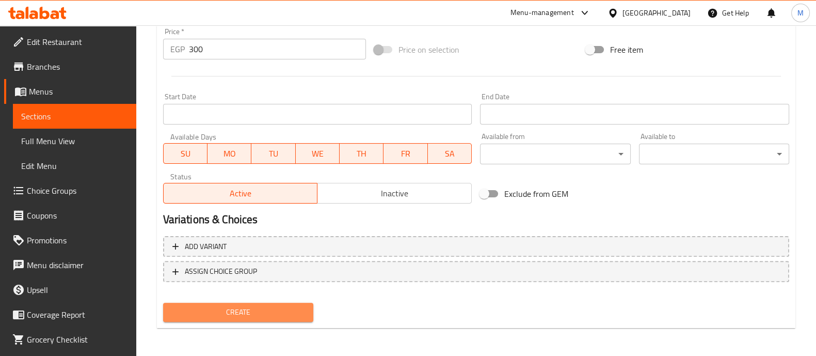
click at [263, 315] on span "Create" at bounding box center [238, 312] width 134 height 13
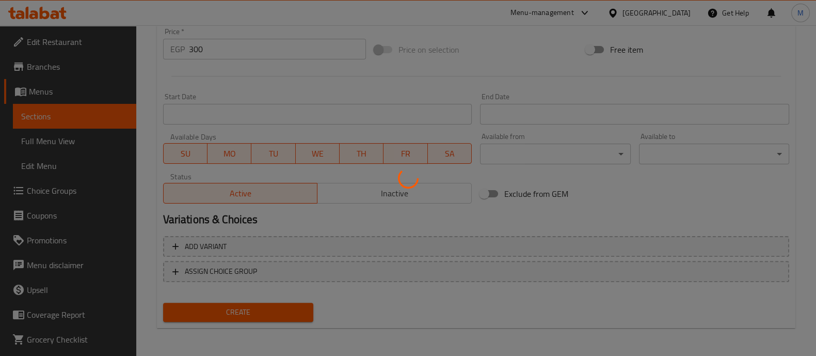
type input "0"
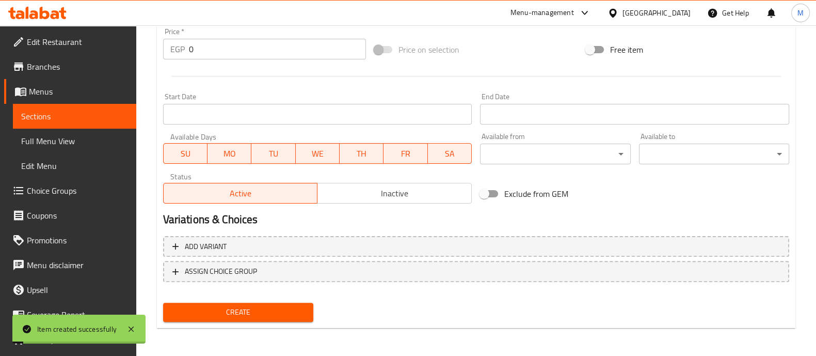
scroll to position [0, 0]
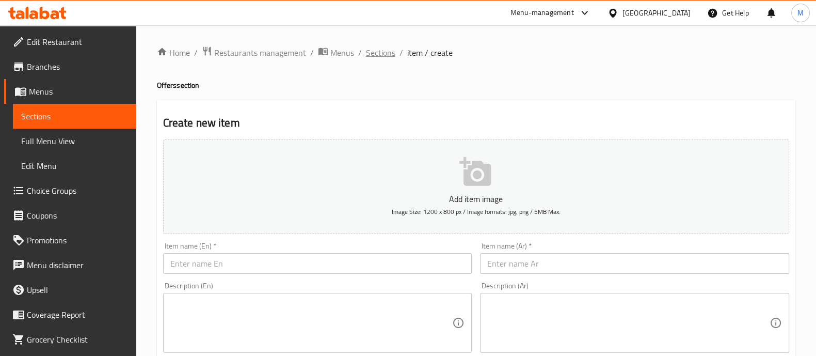
click at [384, 49] on span "Sections" at bounding box center [380, 52] width 29 height 12
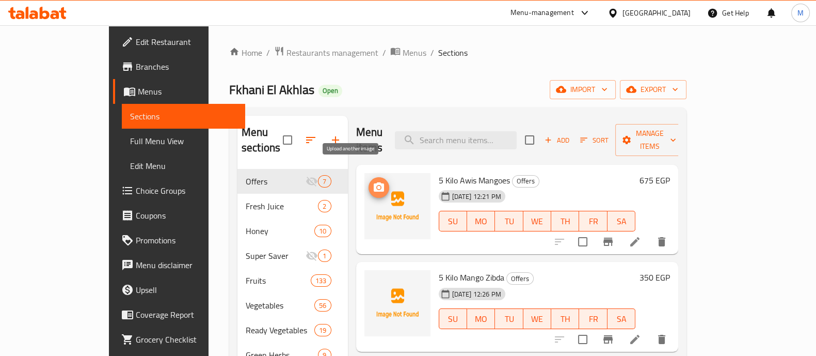
click at [374, 182] on icon "upload picture" at bounding box center [379, 186] width 10 height 9
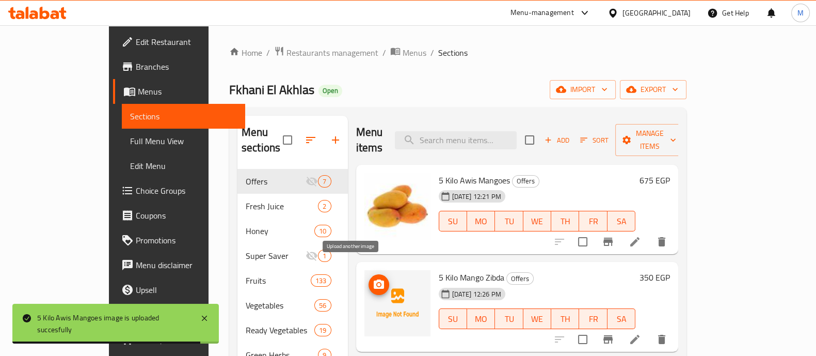
click at [373, 278] on icon "upload picture" at bounding box center [379, 284] width 12 height 12
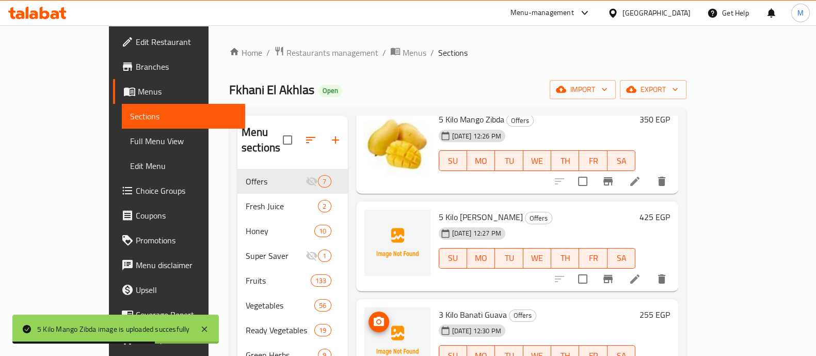
scroll to position [163, 0]
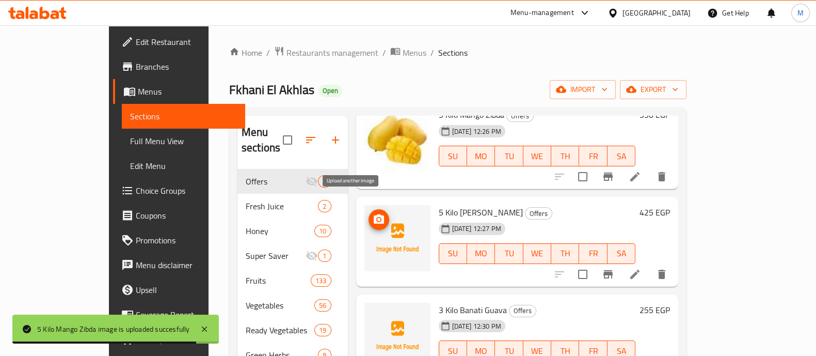
click at [377, 218] on circle "upload picture" at bounding box center [378, 219] width 3 height 3
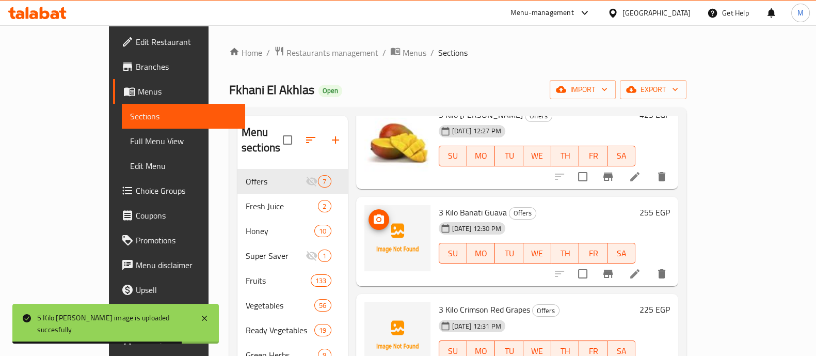
scroll to position [262, 0]
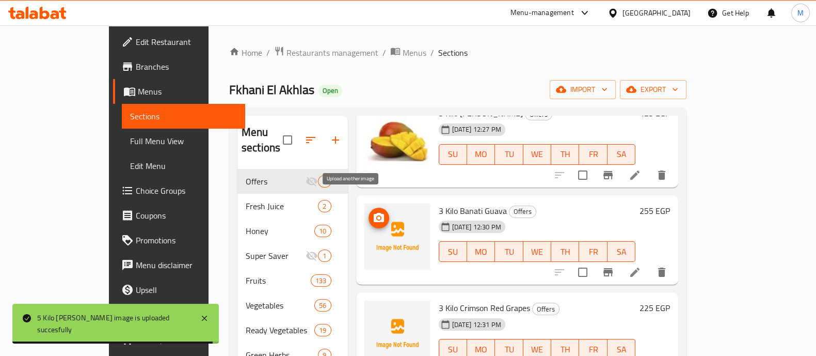
click at [374, 213] on icon "upload picture" at bounding box center [379, 217] width 10 height 9
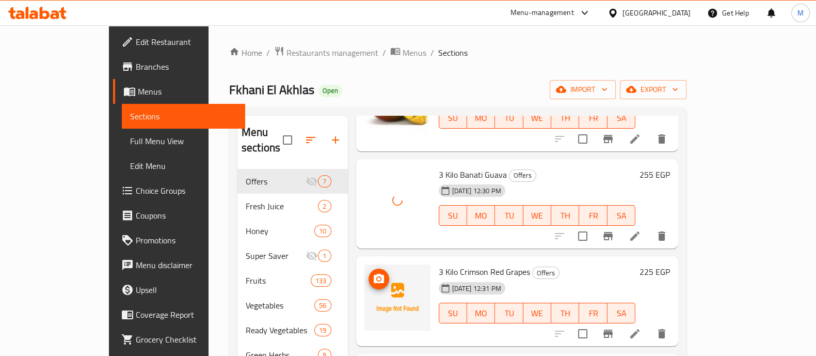
scroll to position [299, 0]
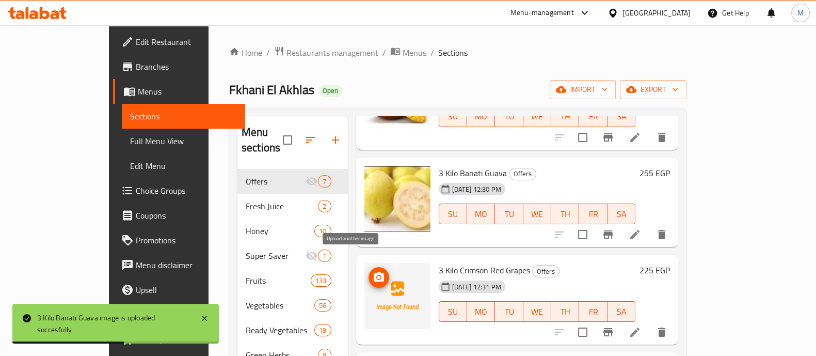
click at [373, 271] on icon "upload picture" at bounding box center [379, 277] width 12 height 12
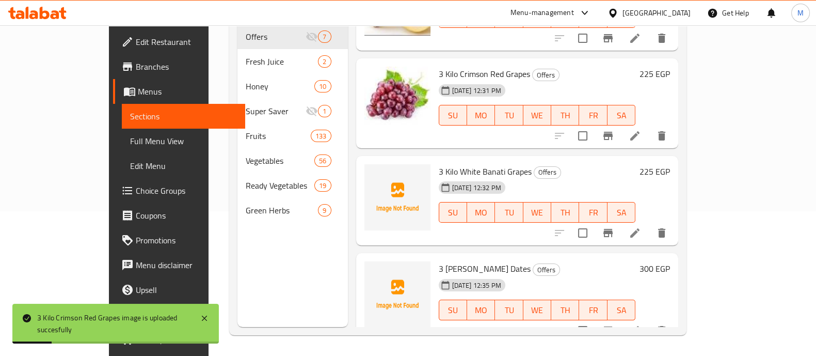
scroll to position [144, 0]
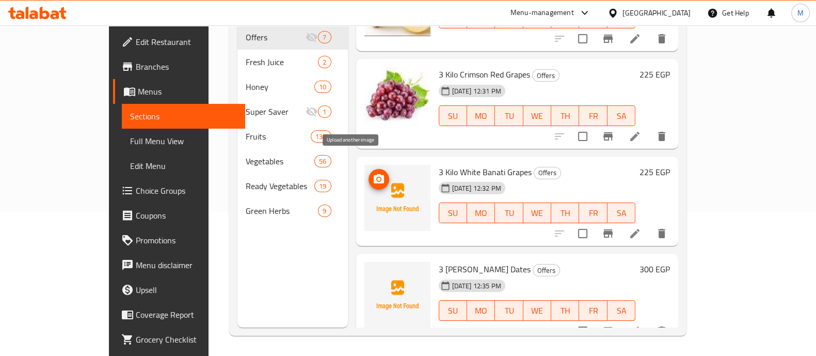
click at [374, 174] on icon "upload picture" at bounding box center [379, 178] width 10 height 9
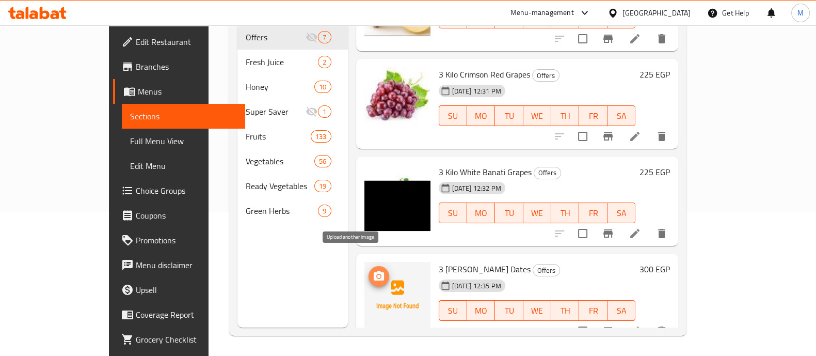
click at [374, 271] on icon "upload picture" at bounding box center [379, 275] width 10 height 9
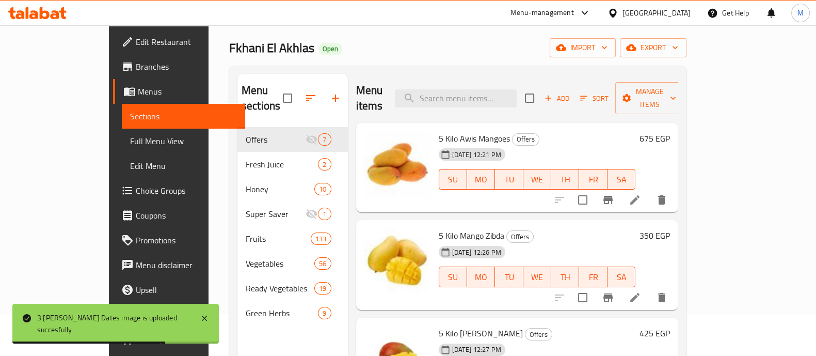
scroll to position [0, 0]
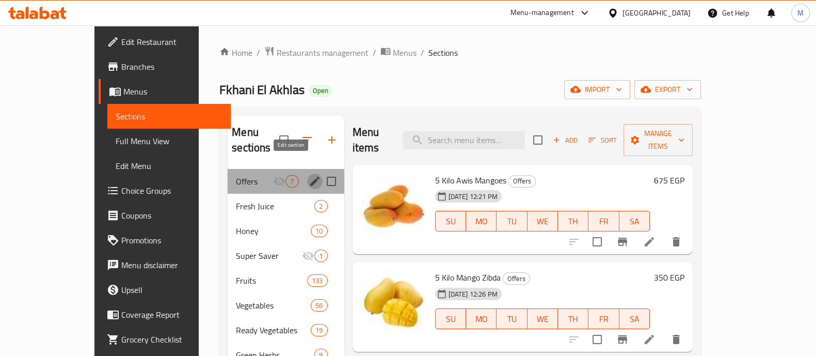
click at [309, 175] on icon "edit" at bounding box center [315, 181] width 12 height 12
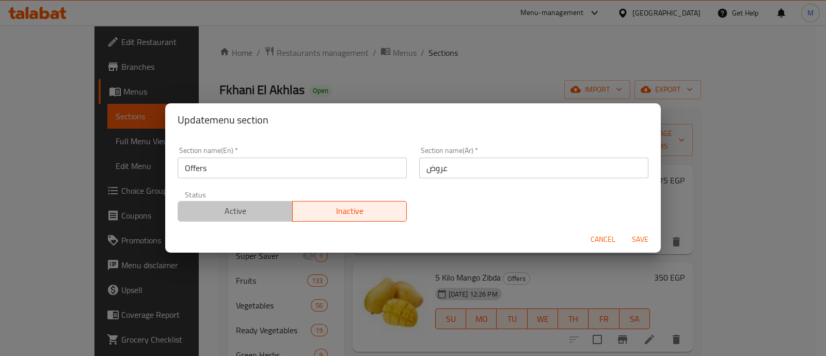
click at [248, 205] on span "Active" at bounding box center [235, 210] width 106 height 15
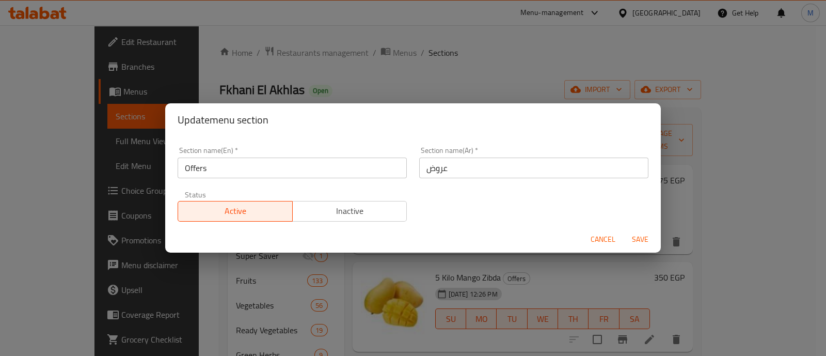
click at [639, 235] on span "Save" at bounding box center [640, 239] width 25 height 13
